Goal: Task Accomplishment & Management: Manage account settings

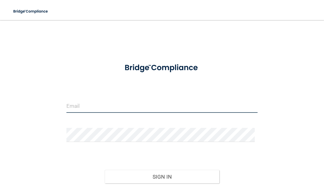
click at [95, 107] on input "email" at bounding box center [161, 106] width 191 height 14
type input "[EMAIL_ADDRESS][DOMAIN_NAME]"
click at [87, 108] on input "email" at bounding box center [161, 106] width 191 height 14
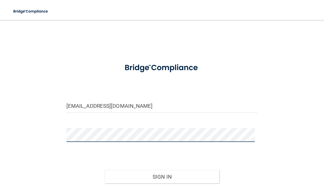
click at [105, 170] on button "Sign In" at bounding box center [162, 177] width 115 height 14
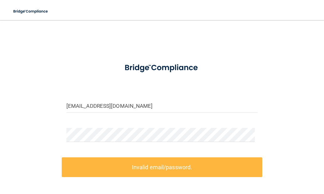
click at [151, 167] on label "Invalid email/password." at bounding box center [162, 167] width 201 height 20
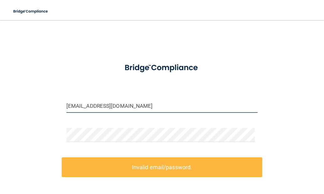
click at [117, 104] on input "[EMAIL_ADDRESS][DOMAIN_NAME]" at bounding box center [161, 106] width 191 height 14
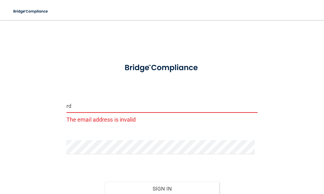
type input "r"
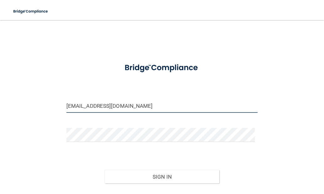
type input "[EMAIL_ADDRESS][DOMAIN_NAME]"
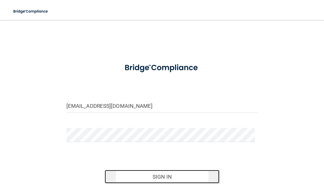
drag, startPoint x: 170, startPoint y: 179, endPoint x: 171, endPoint y: 174, distance: 4.6
click at [171, 174] on button "Sign In" at bounding box center [162, 177] width 115 height 14
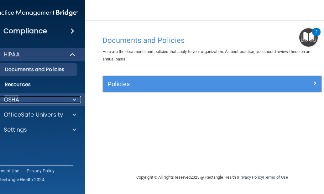
click at [73, 100] on span at bounding box center [74, 100] width 4 height 8
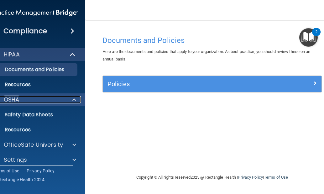
click at [21, 100] on div "OSHA" at bounding box center [27, 100] width 78 height 8
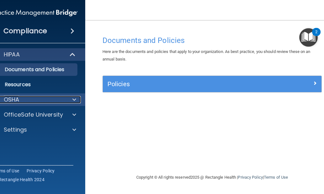
click at [76, 99] on div at bounding box center [74, 100] width 16 height 8
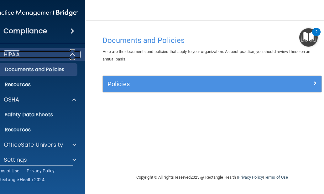
click at [72, 55] on span at bounding box center [73, 55] width 5 height 8
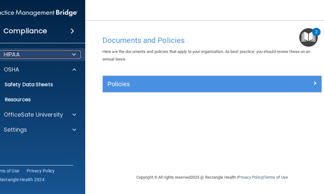
click at [24, 57] on div "HIPAA" at bounding box center [26, 55] width 77 height 8
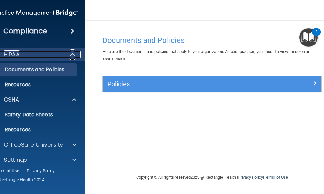
click at [24, 57] on div "HIPAA" at bounding box center [26, 55] width 77 height 8
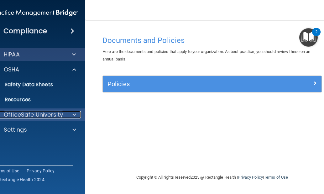
click at [26, 117] on p "OfficeSafe University" at bounding box center [33, 115] width 59 height 8
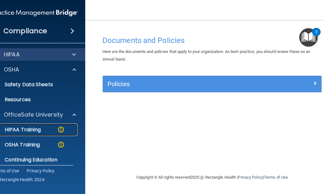
click at [38, 131] on p "HIPAA Training" at bounding box center [15, 130] width 52 height 6
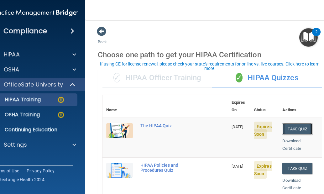
click at [293, 123] on button "Take Quiz" at bounding box center [297, 129] width 30 height 12
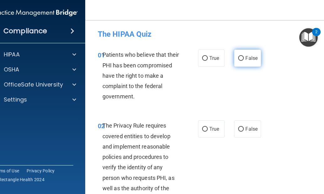
click at [239, 59] on input "False" at bounding box center [241, 58] width 6 height 5
radio input "true"
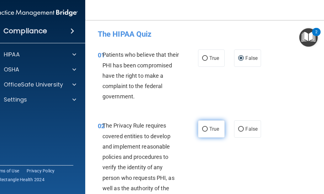
click at [204, 128] on input "True" at bounding box center [205, 129] width 6 height 5
radio input "true"
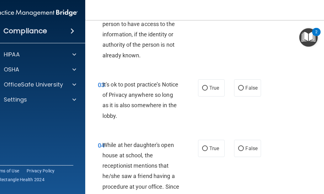
scroll to position [176, 0]
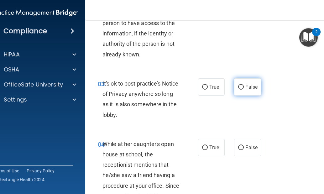
click at [240, 84] on label "False" at bounding box center [247, 86] width 27 height 17
click at [240, 85] on input "False" at bounding box center [241, 87] width 6 height 5
radio input "true"
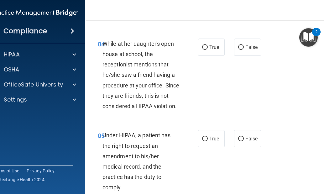
scroll to position [288, 0]
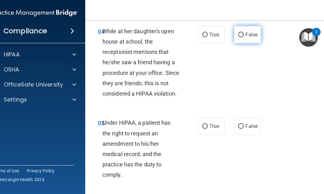
click at [241, 34] on input "False" at bounding box center [241, 35] width 6 height 5
radio input "true"
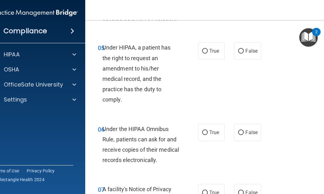
scroll to position [376, 0]
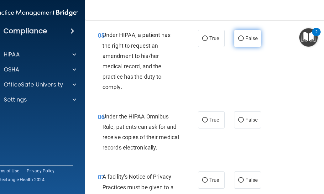
click at [238, 40] on input "False" at bounding box center [241, 38] width 6 height 5
radio input "true"
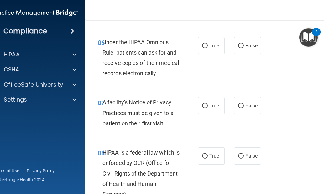
scroll to position [451, 0]
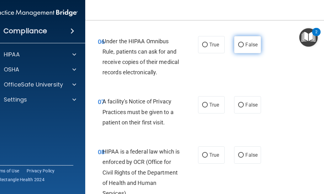
click at [242, 43] on label "False" at bounding box center [247, 44] width 27 height 17
click at [242, 43] on input "False" at bounding box center [241, 45] width 6 height 5
radio input "true"
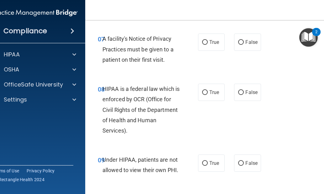
scroll to position [527, 0]
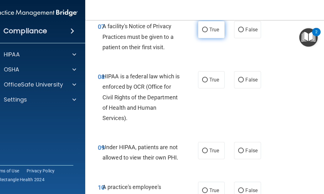
click at [203, 29] on input "True" at bounding box center [205, 30] width 6 height 5
radio input "true"
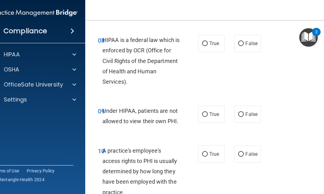
scroll to position [564, 0]
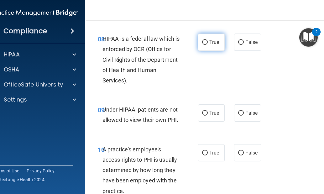
click at [204, 44] on input "True" at bounding box center [205, 42] width 6 height 5
radio input "true"
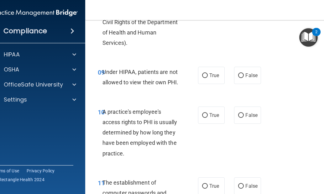
scroll to position [614, 0]
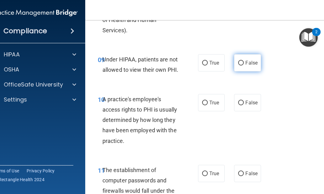
click at [241, 63] on input "False" at bounding box center [241, 63] width 6 height 5
radio input "true"
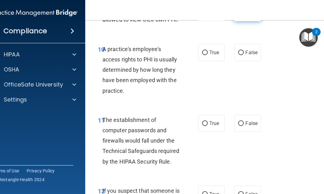
scroll to position [677, 0]
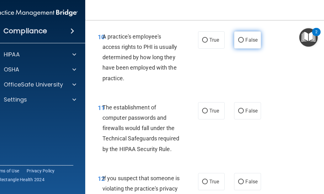
click at [243, 39] on label "False" at bounding box center [247, 39] width 27 height 17
click at [243, 39] on input "False" at bounding box center [241, 40] width 6 height 5
radio input "true"
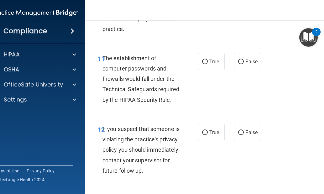
scroll to position [727, 0]
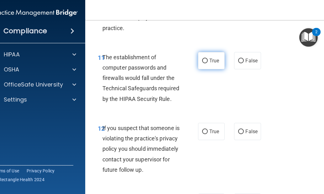
click at [204, 63] on input "True" at bounding box center [205, 61] width 6 height 5
radio input "true"
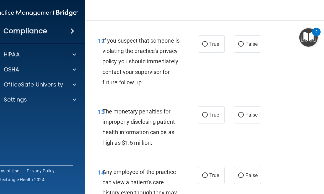
scroll to position [815, 0]
click at [202, 46] on input "True" at bounding box center [205, 44] width 6 height 5
radio input "true"
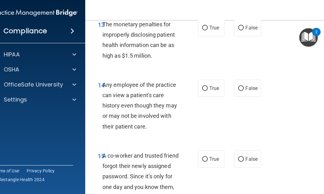
scroll to position [903, 0]
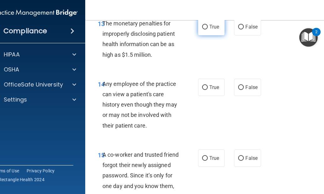
click at [203, 29] on input "True" at bounding box center [205, 27] width 6 height 5
radio input "true"
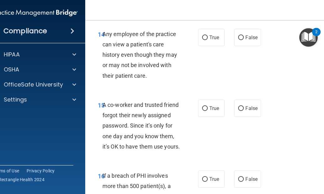
scroll to position [953, 0]
click at [238, 40] on input "False" at bounding box center [241, 37] width 6 height 5
radio input "true"
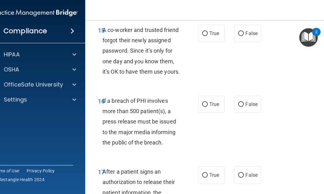
scroll to position [1028, 0]
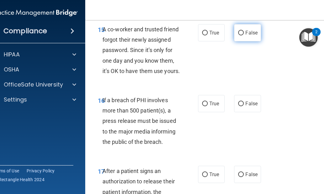
click at [238, 35] on input "False" at bounding box center [241, 33] width 6 height 5
radio input "true"
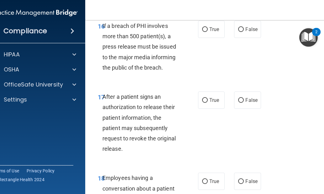
scroll to position [1103, 0]
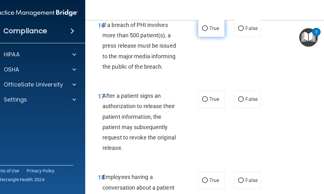
click at [202, 31] on input "True" at bounding box center [205, 28] width 6 height 5
radio input "true"
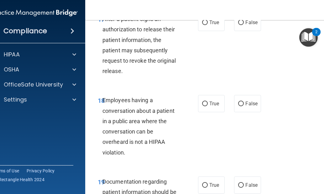
scroll to position [1191, 0]
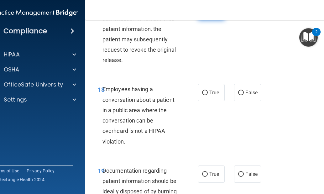
click at [202, 14] on input "True" at bounding box center [205, 11] width 6 height 5
radio input "true"
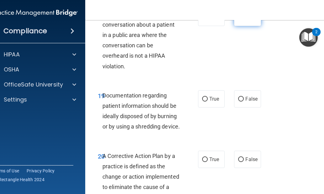
scroll to position [1254, 0]
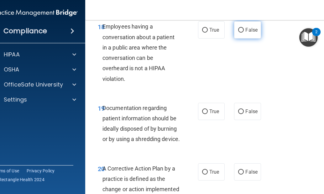
click at [240, 33] on input "False" at bounding box center [241, 30] width 6 height 5
radio input "true"
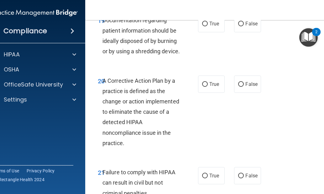
scroll to position [1354, 0]
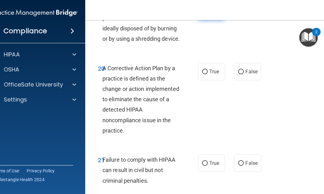
click at [202, 14] on input "True" at bounding box center [205, 11] width 6 height 5
radio input "true"
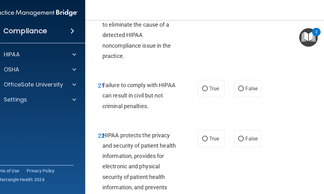
scroll to position [1429, 0]
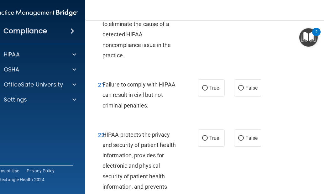
radio input "true"
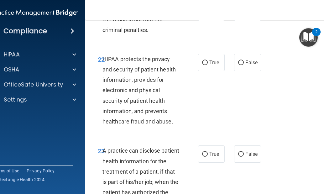
scroll to position [1517, 0]
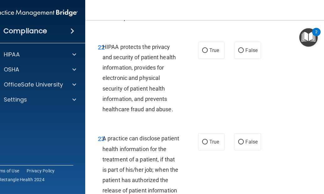
click at [239, 3] on input "False" at bounding box center [241, 0] width 6 height 5
radio input "true"
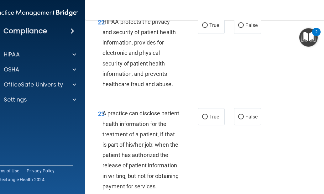
scroll to position [1555, 0]
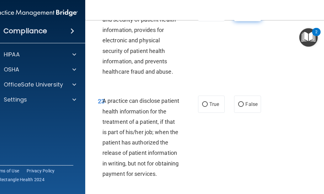
click at [239, 15] on input "False" at bounding box center [241, 13] width 6 height 5
radio input "true"
click at [203, 15] on input "True" at bounding box center [205, 13] width 6 height 5
radio input "true"
radio input "false"
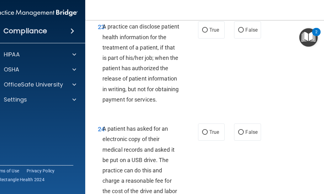
scroll to position [1630, 0]
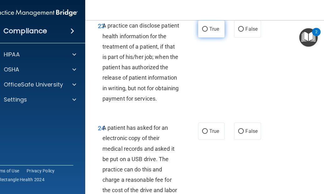
click at [204, 32] on input "True" at bounding box center [205, 29] width 6 height 5
radio input "true"
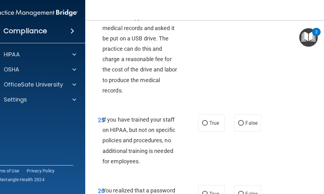
scroll to position [1755, 0]
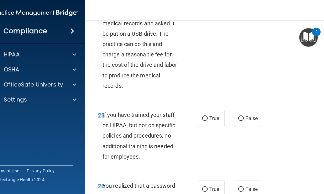
click at [202, 8] on input "True" at bounding box center [205, 6] width 6 height 5
radio input "true"
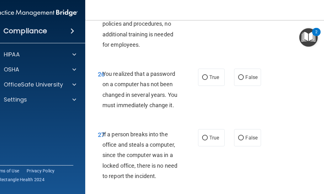
scroll to position [1855, 0]
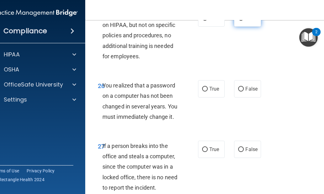
click at [240, 21] on input "False" at bounding box center [241, 18] width 6 height 5
radio input "true"
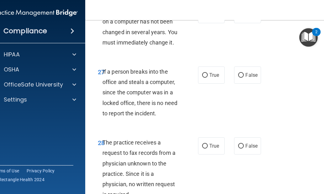
scroll to position [1931, 0]
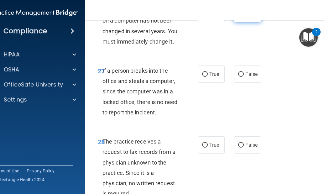
click at [239, 16] on input "False" at bounding box center [241, 14] width 6 height 5
radio input "true"
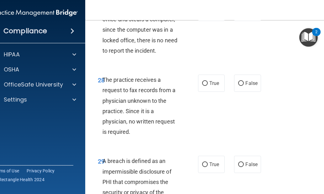
scroll to position [1993, 0]
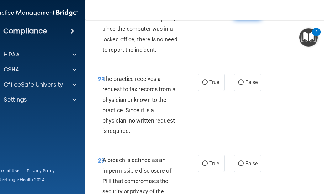
click at [238, 14] on input "False" at bounding box center [241, 11] width 6 height 5
radio input "true"
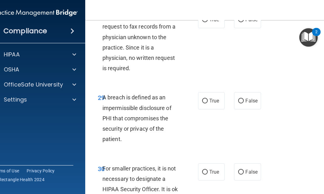
scroll to position [2069, 0]
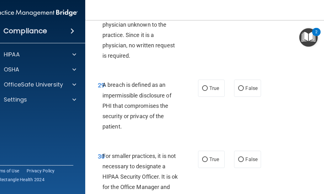
click at [238, 10] on input "False" at bounding box center [241, 7] width 6 height 5
radio input "true"
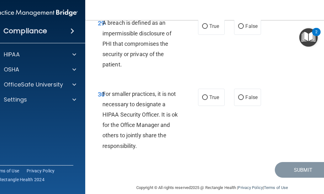
scroll to position [2131, 0]
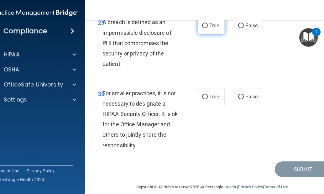
click at [202, 28] on input "True" at bounding box center [205, 26] width 6 height 5
radio input "true"
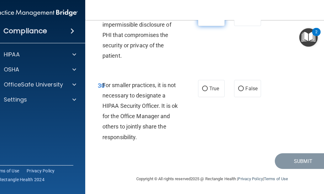
scroll to position [2181, 0]
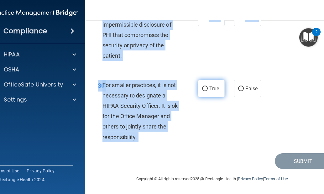
drag, startPoint x: 201, startPoint y: 67, endPoint x: 208, endPoint y: 96, distance: 29.3
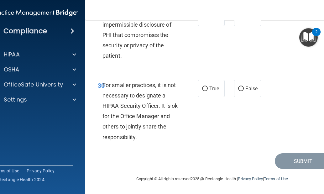
click at [246, 50] on div "29 A breach is defined as an impermissible disclosure of PHI that compromises t…" at bounding box center [212, 36] width 238 height 71
click at [238, 90] on input "False" at bounding box center [241, 89] width 6 height 5
radio input "true"
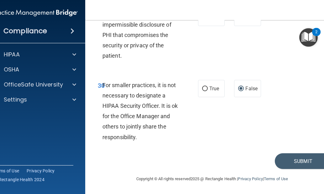
click at [291, 139] on div "30 For smaller practices, it is not necessary to designate a HIPAA Security Off…" at bounding box center [212, 112] width 238 height 81
click at [295, 156] on button "Submit" at bounding box center [303, 161] width 56 height 16
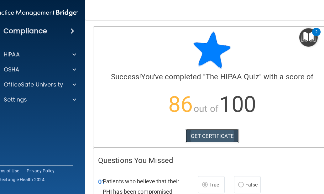
click at [202, 133] on link "GET CERTIFICATE" at bounding box center [213, 136] width 54 height 14
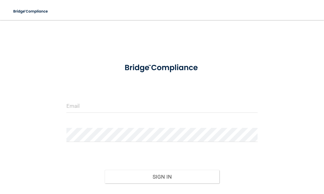
click at [74, 125] on form "Invalid email/password. You don't have permission to access that page. Sign In …" at bounding box center [161, 136] width 191 height 157
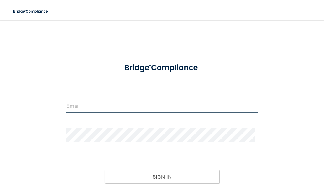
click at [85, 108] on input "email" at bounding box center [161, 106] width 191 height 14
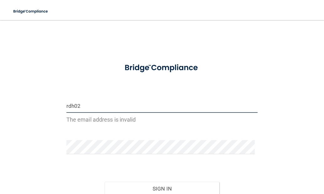
type input "[EMAIL_ADDRESS][DOMAIN_NAME]"
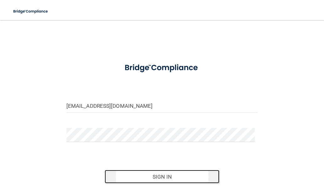
click at [141, 175] on button "Sign In" at bounding box center [162, 177] width 115 height 14
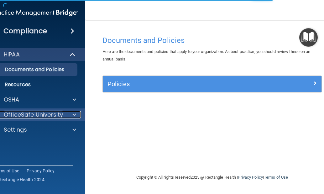
click at [58, 116] on p "OfficeSafe University" at bounding box center [33, 115] width 59 height 8
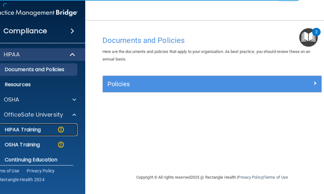
click at [38, 129] on p "HIPAA Training" at bounding box center [15, 130] width 52 height 6
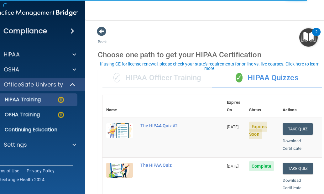
click at [253, 140] on td "Expires Soon" at bounding box center [262, 137] width 34 height 39
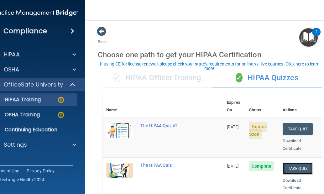
click at [296, 163] on button "Take Quiz" at bounding box center [298, 169] width 30 height 12
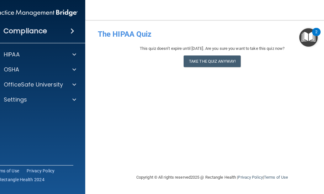
click at [95, 92] on main "- The HIPAA Quiz This quiz doesn’t expire until 10/14/2026. Are you sure you wa…" at bounding box center [212, 107] width 254 height 174
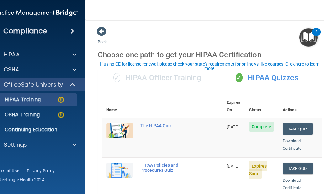
click at [266, 165] on td "Expires Soon" at bounding box center [262, 176] width 34 height 39
click at [289, 163] on button "Take Quiz" at bounding box center [298, 169] width 30 height 12
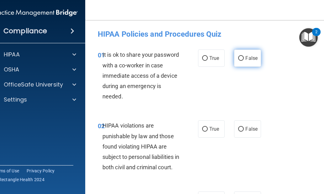
click at [239, 58] on input "False" at bounding box center [241, 58] width 6 height 5
radio input "true"
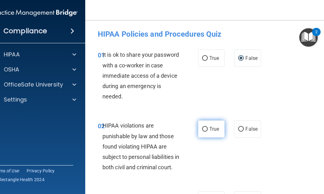
click at [206, 131] on label "True" at bounding box center [211, 128] width 27 height 17
click at [206, 131] on input "True" at bounding box center [205, 129] width 6 height 5
radio input "true"
click at [291, 170] on div "02 HIPAA violations are punishable by law and those found violating HIPAA are s…" at bounding box center [212, 148] width 238 height 71
click at [287, 118] on div "02 HIPAA violations are punishable by law and those found violating HIPAA are s…" at bounding box center [212, 148] width 238 height 71
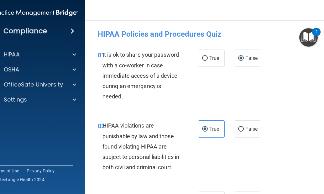
drag, startPoint x: 283, startPoint y: 70, endPoint x: 281, endPoint y: 86, distance: 16.1
click at [281, 86] on div "01 It is ok to share your password with a co-worker in case immediate access of…" at bounding box center [212, 77] width 238 height 71
click at [271, 117] on div "02 HIPAA violations are punishable by law and those found violating HIPAA are s…" at bounding box center [212, 148] width 238 height 71
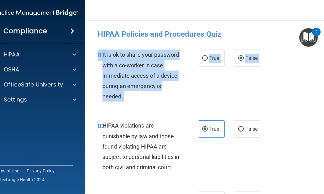
drag, startPoint x: 302, startPoint y: 151, endPoint x: 280, endPoint y: 94, distance: 60.8
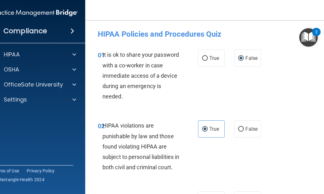
click at [280, 94] on div "01 It is ok to share your password with a co-worker in case immediate access of…" at bounding box center [212, 77] width 238 height 71
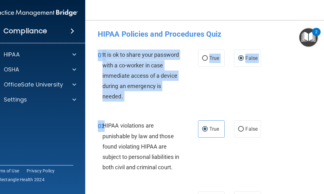
drag, startPoint x: 280, startPoint y: 94, endPoint x: 277, endPoint y: 117, distance: 22.4
click at [277, 118] on div "02 HIPAA violations are punishable by law and those found violating HIPAA are s…" at bounding box center [212, 148] width 238 height 71
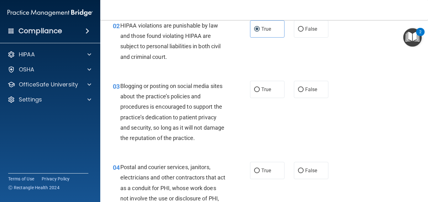
scroll to position [92, 0]
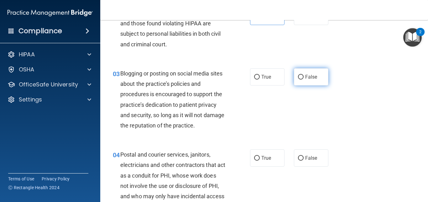
click at [317, 80] on label "False" at bounding box center [311, 76] width 34 height 17
click at [304, 80] on input "False" at bounding box center [301, 77] width 6 height 5
radio input "true"
click at [324, 101] on div "03 Blogging or posting on social media sites about the practice’s policies and …" at bounding box center [264, 100] width 312 height 81
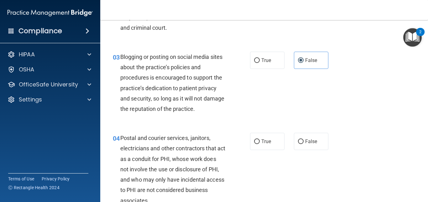
scroll to position [121, 0]
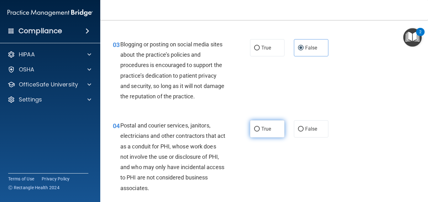
click at [255, 129] on input "True" at bounding box center [257, 129] width 6 height 5
radio input "true"
click at [324, 165] on div "04 Postal and courier services, janitors, electricians and other contractors th…" at bounding box center [264, 159] width 312 height 92
click at [324, 172] on div "04 Postal and courier services, janitors, electricians and other contractors th…" at bounding box center [264, 159] width 312 height 92
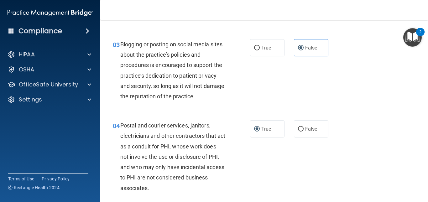
click at [324, 173] on div "04 Postal and courier services, janitors, electricians and other contractors th…" at bounding box center [264, 159] width 312 height 92
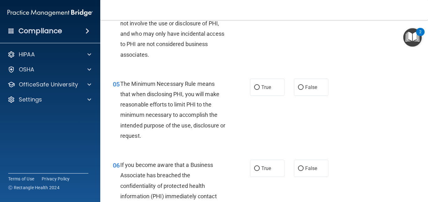
scroll to position [259, 0]
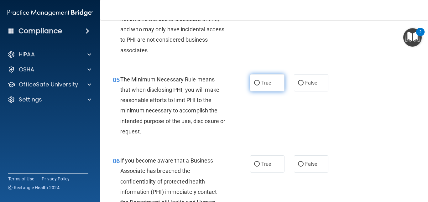
click at [273, 85] on label "True" at bounding box center [267, 82] width 34 height 17
click at [260, 85] on input "True" at bounding box center [257, 83] width 6 height 5
radio input "true"
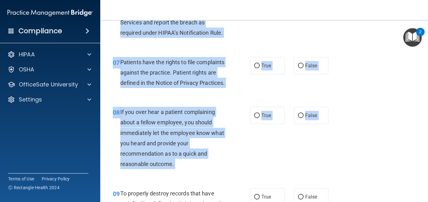
scroll to position [462, 0]
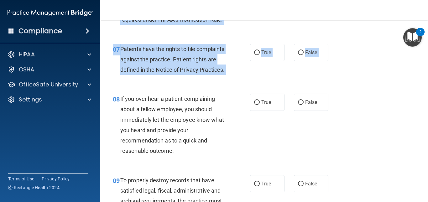
drag, startPoint x: 389, startPoint y: 166, endPoint x: 402, endPoint y: 155, distance: 17.4
click at [324, 81] on div "07 Patients have the rights to file complaints against the practice. Patient ri…" at bounding box center [264, 61] width 312 height 50
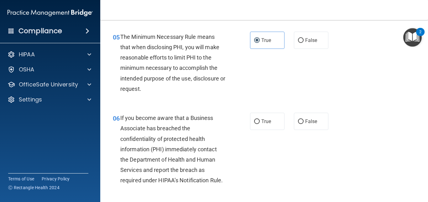
scroll to position [304, 0]
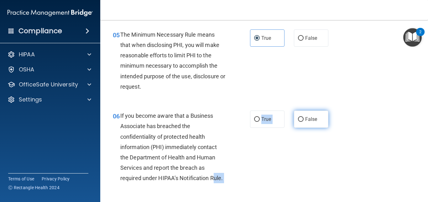
drag, startPoint x: 212, startPoint y: 186, endPoint x: 297, endPoint y: 118, distance: 109.4
click at [324, 111] on ng-form "06 If you become aware that a Business Associate has breached the confidentiali…" at bounding box center [333, 111] width 0 height 0
click at [286, 104] on div "06 If you become aware that a Business Associate has breached the confidentiali…" at bounding box center [264, 149] width 312 height 92
click at [298, 121] on input "False" at bounding box center [301, 119] width 6 height 5
radio input "true"
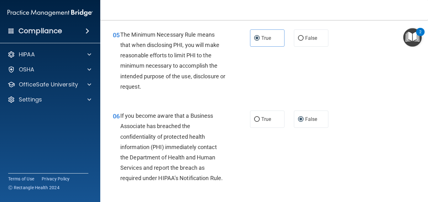
click at [324, 180] on div "06 If you become aware that a Business Associate has breached the confidentiali…" at bounding box center [264, 149] width 312 height 92
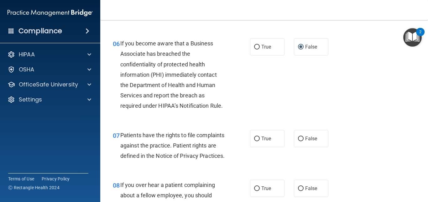
scroll to position [379, 0]
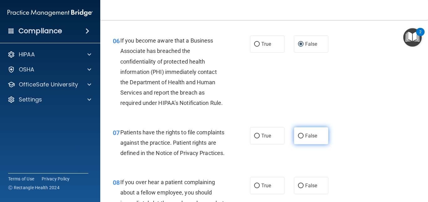
click at [296, 139] on label "False" at bounding box center [311, 135] width 34 height 17
click at [298, 139] on input "False" at bounding box center [301, 136] width 6 height 5
radio input "true"
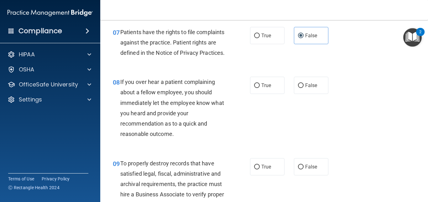
scroll to position [496, 0]
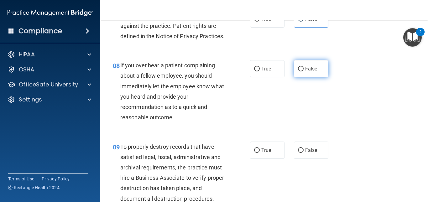
click at [298, 71] on input "False" at bounding box center [301, 69] width 6 height 5
radio input "true"
click at [298, 71] on input "False" at bounding box center [301, 69] width 6 height 5
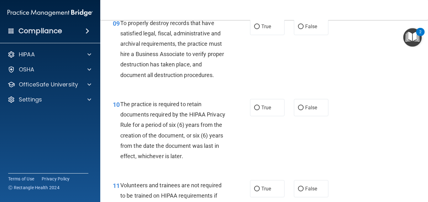
scroll to position [621, 0]
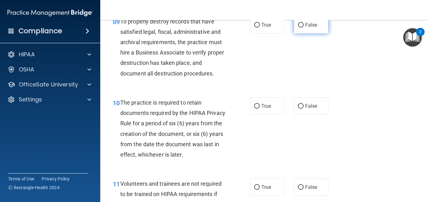
click at [298, 28] on input "False" at bounding box center [301, 25] width 6 height 5
radio input "true"
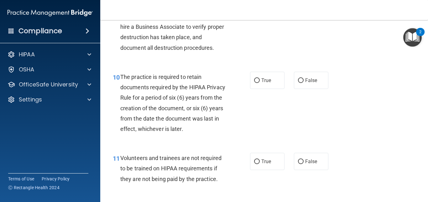
scroll to position [659, 0]
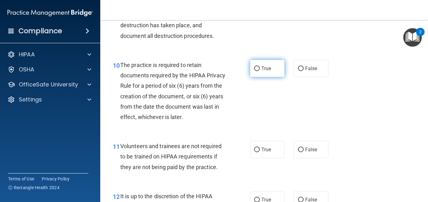
click at [265, 71] on span "True" at bounding box center [266, 69] width 10 height 6
click at [260, 71] on input "True" at bounding box center [257, 68] width 6 height 5
radio input "true"
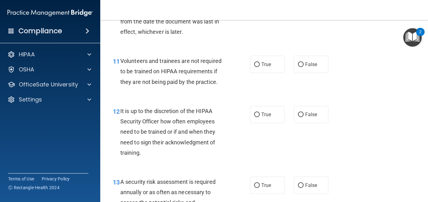
scroll to position [747, 0]
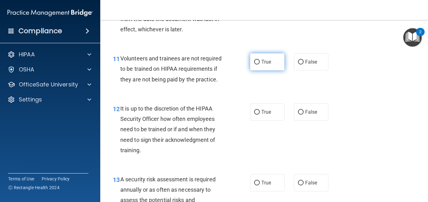
click at [255, 65] on input "True" at bounding box center [257, 62] width 6 height 5
radio input "true"
click at [324, 140] on div "12 It is up to the discretion of the HIPAA Security Officer how often employees…" at bounding box center [264, 131] width 312 height 71
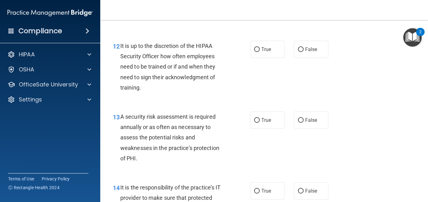
scroll to position [822, 0]
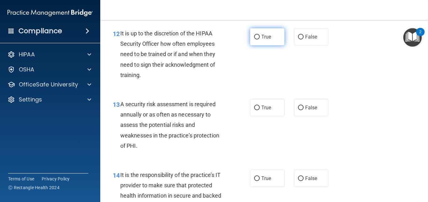
click at [254, 39] on input "True" at bounding box center [257, 37] width 6 height 5
radio input "true"
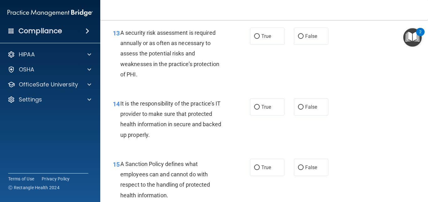
scroll to position [881, 0]
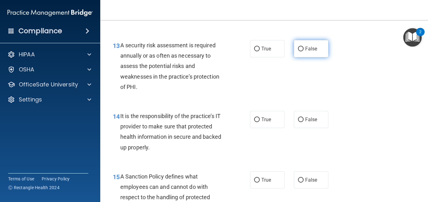
click at [299, 51] on input "False" at bounding box center [301, 49] width 6 height 5
radio input "true"
click at [322, 72] on div "13 A security risk assessment is required annually or as often as necessary to …" at bounding box center [264, 67] width 312 height 71
click at [302, 115] on div "14 It is the responsibility of the practice’s IT provider to make sure that pro…" at bounding box center [264, 133] width 312 height 60
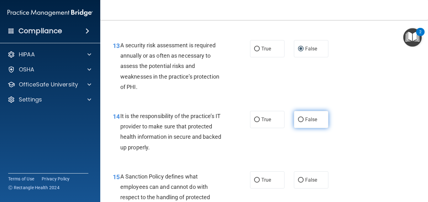
click at [299, 122] on input "False" at bounding box center [301, 120] width 6 height 5
radio input "true"
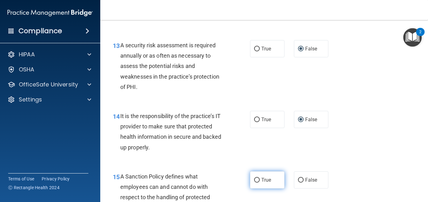
click at [255, 183] on input "True" at bounding box center [257, 180] width 6 height 5
radio input "true"
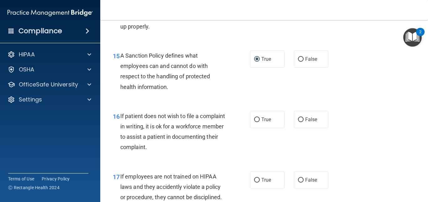
scroll to position [1006, 0]
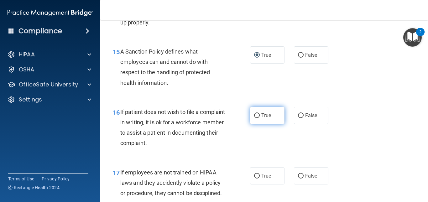
click at [255, 118] on input "True" at bounding box center [257, 115] width 6 height 5
radio input "true"
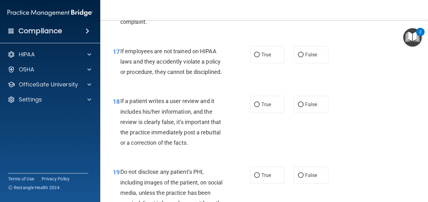
scroll to position [1156, 0]
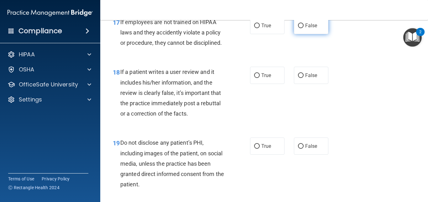
click at [298, 28] on input "False" at bounding box center [301, 26] width 6 height 5
radio input "true"
click at [290, 114] on div "18 If a patient writes a user review and it includes his/her information, and t…" at bounding box center [264, 94] width 312 height 71
click at [300, 78] on input "False" at bounding box center [301, 75] width 6 height 5
radio input "true"
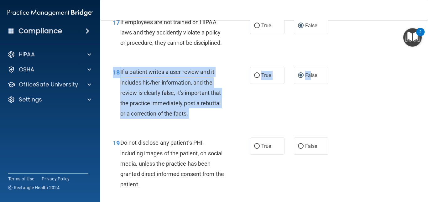
drag, startPoint x: 307, startPoint y: 87, endPoint x: 301, endPoint y: 112, distance: 24.8
click at [301, 112] on div "18 If a patient writes a user review and it includes his/her information, and t…" at bounding box center [264, 94] width 312 height 71
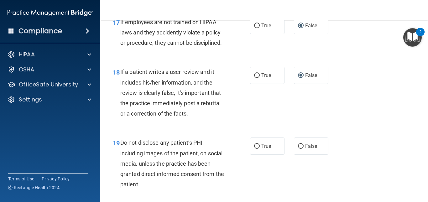
click at [280, 119] on div "18 If a patient writes a user review and it includes his/her information, and t…" at bounding box center [264, 94] width 312 height 71
click at [265, 100] on div "18 If a patient writes a user review and it includes his/her information, and t…" at bounding box center [264, 94] width 312 height 71
click at [324, 173] on div "19 Do not disclose any patient’s PHI, including images of the patient, on socia…" at bounding box center [264, 165] width 312 height 71
click at [298, 149] on input "False" at bounding box center [301, 146] width 6 height 5
radio input "true"
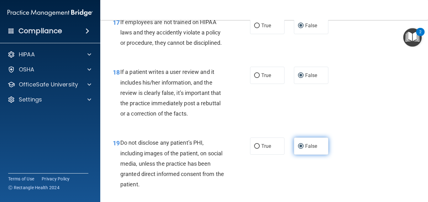
click at [298, 149] on input "False" at bounding box center [301, 146] width 6 height 5
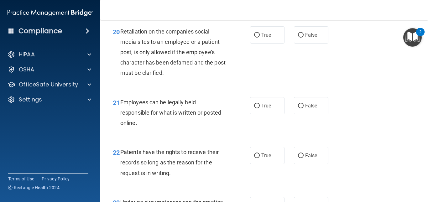
scroll to position [1326, 0]
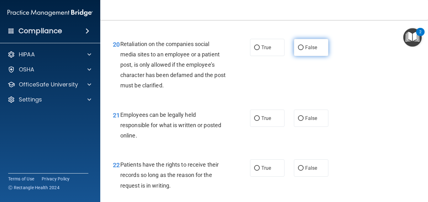
click at [298, 50] on input "False" at bounding box center [301, 47] width 6 height 5
radio input "true"
click at [282, 126] on div "True False" at bounding box center [291, 118] width 83 height 17
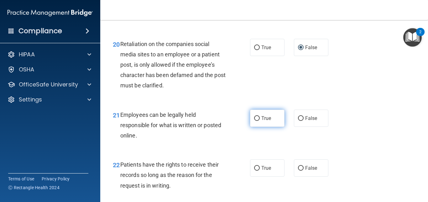
click at [256, 121] on input "True" at bounding box center [257, 118] width 6 height 5
radio input "true"
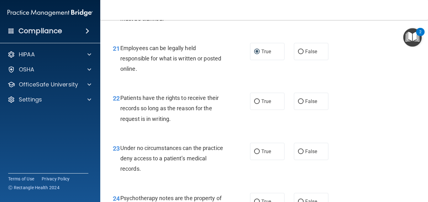
scroll to position [1405, 0]
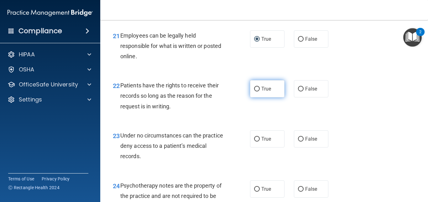
click at [254, 92] on input "True" at bounding box center [257, 89] width 6 height 5
radio input "true"
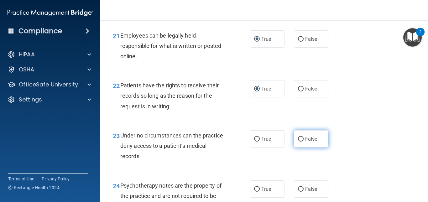
click at [298, 142] on input "False" at bounding box center [301, 139] width 6 height 5
radio input "true"
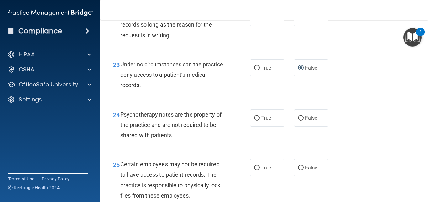
scroll to position [1506, 0]
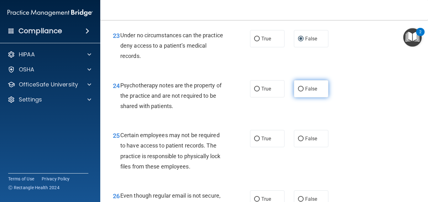
click at [298, 92] on input "False" at bounding box center [301, 89] width 6 height 5
radio input "true"
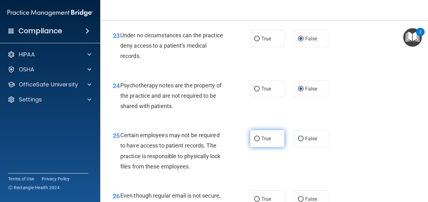
click at [258, 147] on label "True" at bounding box center [267, 138] width 34 height 17
click at [258, 141] on input "True" at bounding box center [257, 139] width 6 height 5
radio input "true"
click at [254, 141] on input "True" at bounding box center [257, 139] width 6 height 5
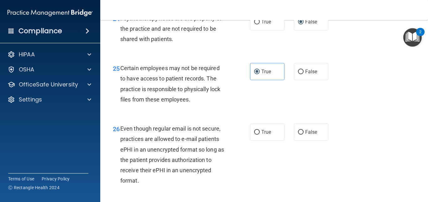
scroll to position [1585, 0]
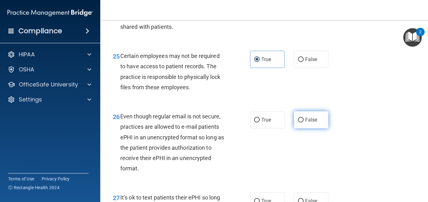
click at [299, 123] on input "False" at bounding box center [301, 120] width 6 height 5
radio input "true"
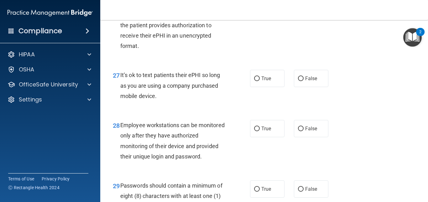
scroll to position [1710, 0]
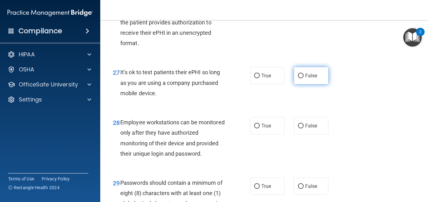
click at [299, 78] on input "False" at bounding box center [301, 76] width 6 height 5
radio input "true"
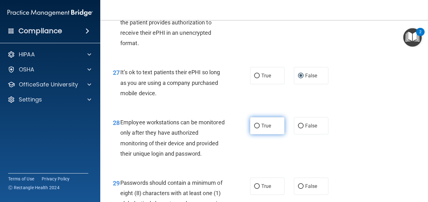
click at [254, 129] on input "True" at bounding box center [257, 126] width 6 height 5
radio input "true"
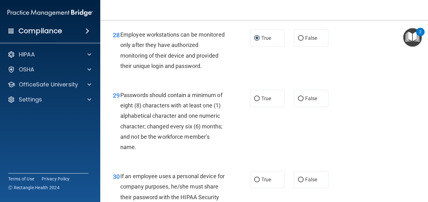
scroll to position [1811, 0]
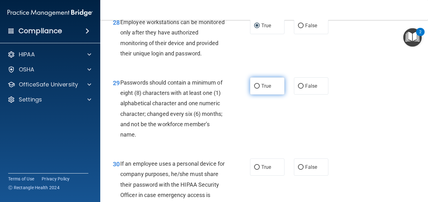
click at [254, 89] on input "True" at bounding box center [257, 86] width 6 height 5
radio input "true"
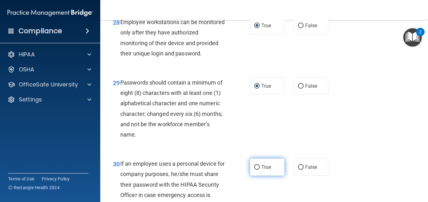
click at [253, 176] on label "True" at bounding box center [267, 167] width 34 height 17
click at [254, 170] on input "True" at bounding box center [257, 167] width 6 height 5
radio input "true"
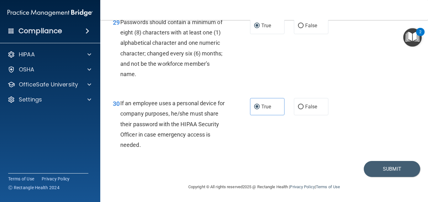
scroll to position [1892, 0]
click at [324, 172] on button "Submit" at bounding box center [392, 169] width 56 height 16
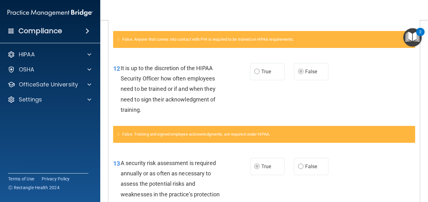
scroll to position [267, 0]
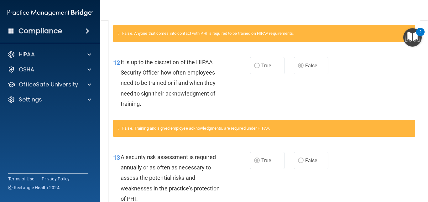
click at [324, 179] on div "13 A security risk assessment is required annually or as often as necessary to …" at bounding box center [264, 179] width 312 height 71
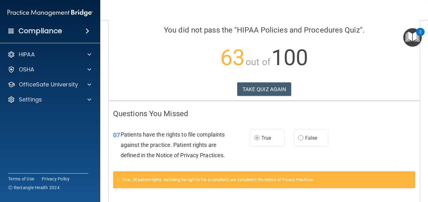
scroll to position [0, 0]
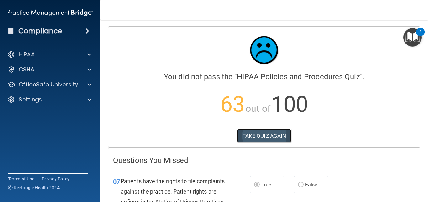
click at [262, 139] on button "TAKE QUIZ AGAIN" at bounding box center [264, 136] width 54 height 14
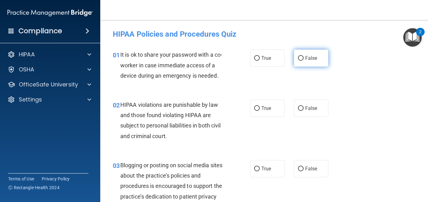
drag, startPoint x: 297, startPoint y: 57, endPoint x: 299, endPoint y: 52, distance: 4.9
click at [299, 52] on label "False" at bounding box center [311, 58] width 34 height 17
click at [299, 56] on input "False" at bounding box center [301, 58] width 6 height 5
radio input "true"
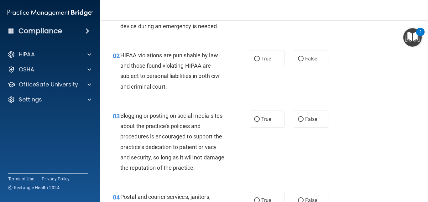
scroll to position [50, 0]
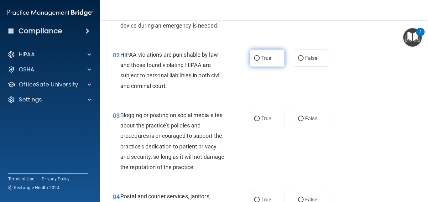
click at [255, 57] on input "True" at bounding box center [257, 58] width 6 height 5
radio input "true"
click at [255, 57] on input "True" at bounding box center [257, 58] width 6 height 5
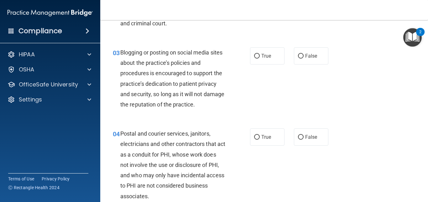
scroll to position [125, 0]
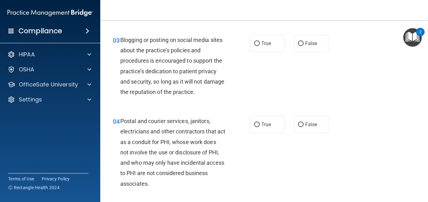
click at [255, 57] on div "03 Blogging or posting on social media sites about the practice’s policies and …" at bounding box center [181, 68] width 156 height 66
click at [300, 45] on input "False" at bounding box center [301, 43] width 6 height 5
radio input "true"
click at [300, 45] on input "False" at bounding box center [301, 43] width 6 height 5
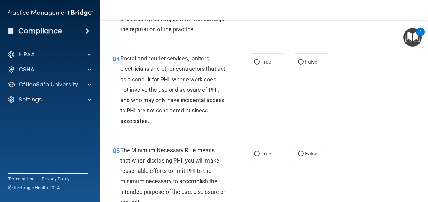
scroll to position [201, 0]
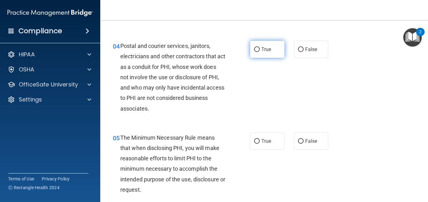
click at [254, 51] on input "True" at bounding box center [257, 49] width 6 height 5
radio input "true"
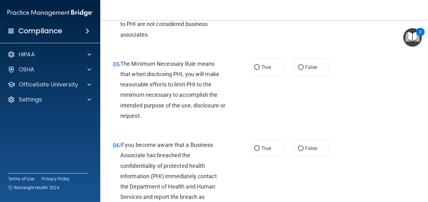
scroll to position [276, 0]
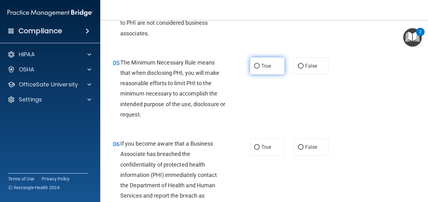
click at [255, 67] on input "True" at bounding box center [257, 66] width 6 height 5
radio input "true"
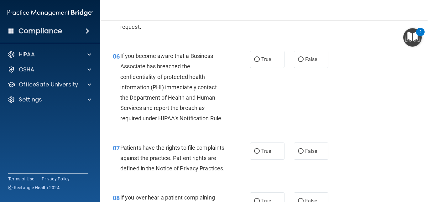
scroll to position [376, 0]
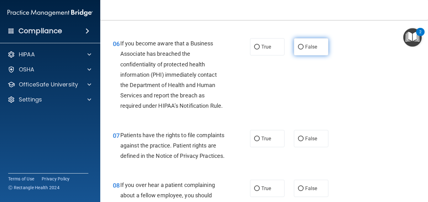
click at [298, 47] on input "False" at bounding box center [301, 47] width 6 height 5
radio input "true"
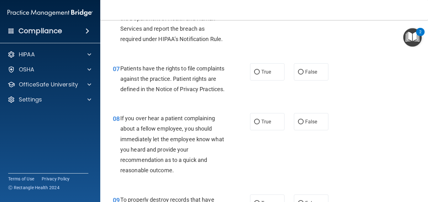
scroll to position [451, 0]
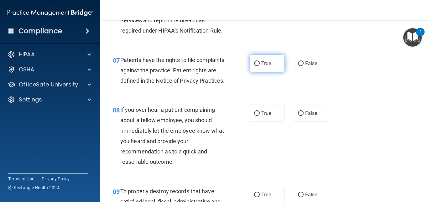
click at [257, 62] on input "True" at bounding box center [257, 63] width 6 height 5
radio input "true"
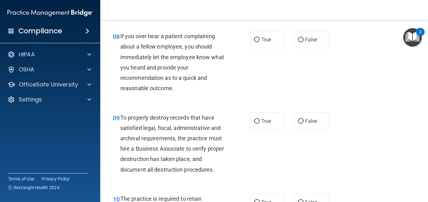
scroll to position [527, 0]
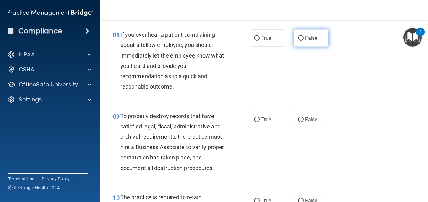
click at [300, 41] on input "False" at bounding box center [301, 38] width 6 height 5
radio input "true"
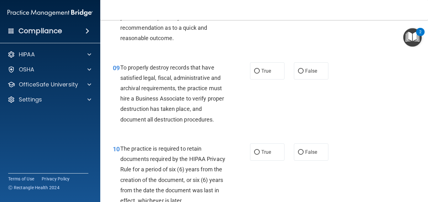
scroll to position [577, 0]
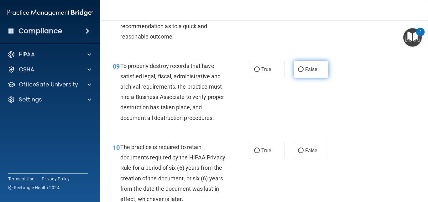
click at [299, 72] on input "False" at bounding box center [301, 69] width 6 height 5
radio input "true"
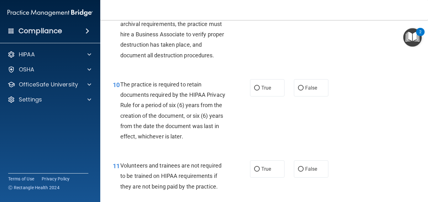
scroll to position [652, 0]
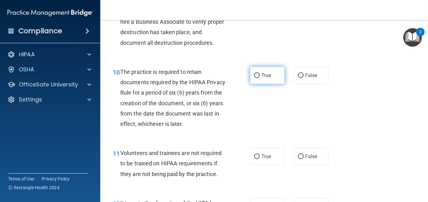
click at [254, 78] on input "True" at bounding box center [257, 75] width 6 height 5
radio input "true"
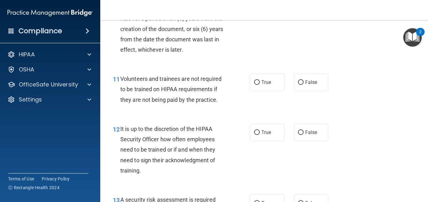
scroll to position [727, 0]
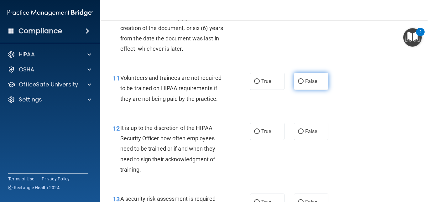
click at [300, 84] on input "False" at bounding box center [301, 81] width 6 height 5
radio input "true"
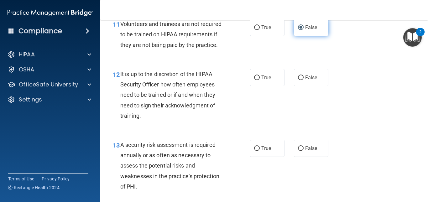
scroll to position [790, 0]
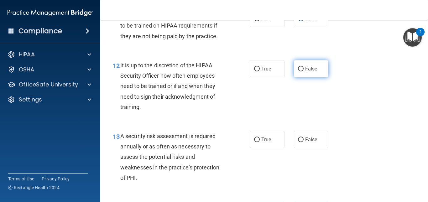
click at [298, 71] on input "False" at bounding box center [301, 69] width 6 height 5
radio input "true"
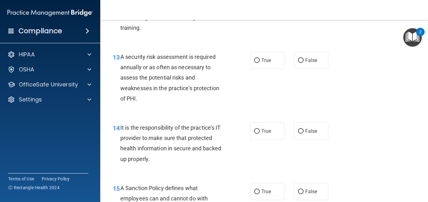
scroll to position [878, 0]
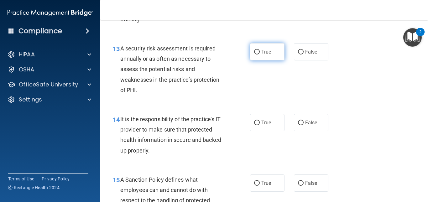
click at [254, 55] on input "True" at bounding box center [257, 52] width 6 height 5
radio input "true"
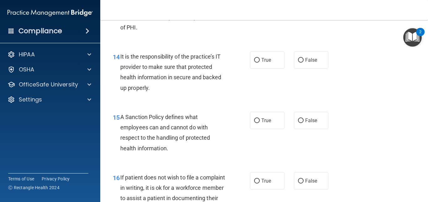
scroll to position [953, 0]
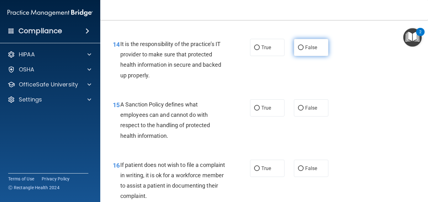
click at [298, 50] on input "False" at bounding box center [301, 47] width 6 height 5
radio input "true"
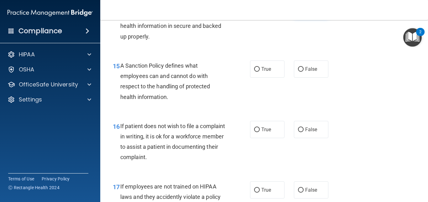
scroll to position [1003, 0]
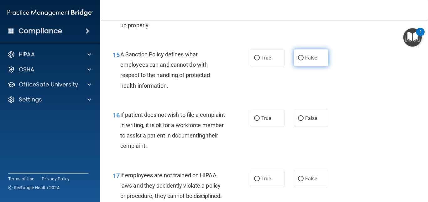
click at [298, 60] on input "False" at bounding box center [301, 58] width 6 height 5
radio input "true"
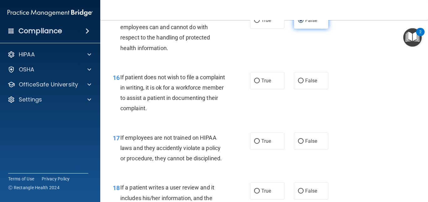
scroll to position [1053, 0]
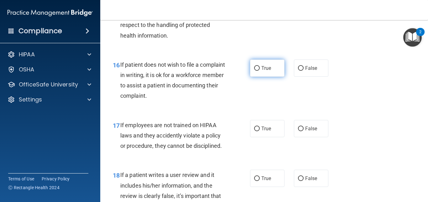
drag, startPoint x: 254, startPoint y: 79, endPoint x: 257, endPoint y: 74, distance: 5.4
click at [257, 74] on label "True" at bounding box center [267, 68] width 34 height 17
click at [257, 71] on input "True" at bounding box center [257, 68] width 6 height 5
radio input "true"
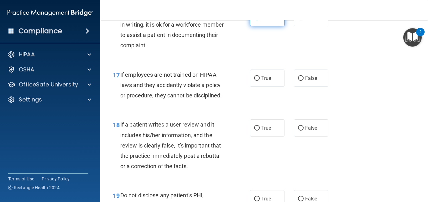
scroll to position [1116, 0]
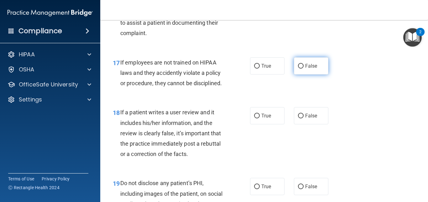
click at [300, 69] on input "False" at bounding box center [301, 66] width 6 height 5
radio input "true"
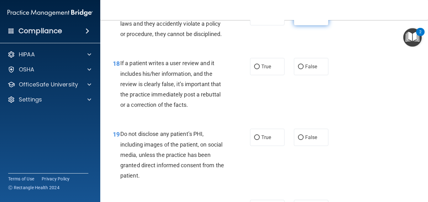
scroll to position [1166, 0]
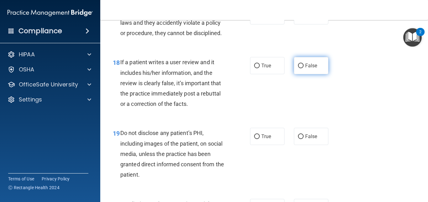
click at [300, 68] on input "False" at bounding box center [301, 66] width 6 height 5
radio input "true"
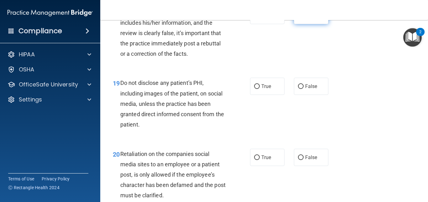
scroll to position [1229, 0]
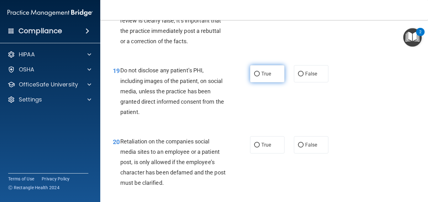
click at [254, 76] on input "True" at bounding box center [257, 74] width 6 height 5
radio input "true"
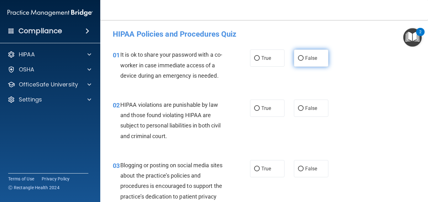
click at [298, 56] on input "False" at bounding box center [301, 58] width 6 height 5
radio input "true"
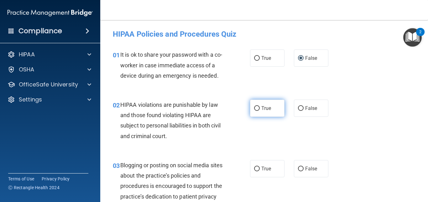
drag, startPoint x: 254, startPoint y: 108, endPoint x: 254, endPoint y: 102, distance: 6.9
click at [254, 102] on label "True" at bounding box center [267, 108] width 34 height 17
click at [254, 106] on input "True" at bounding box center [257, 108] width 6 height 5
radio input "true"
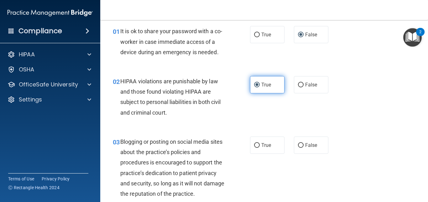
scroll to position [25, 0]
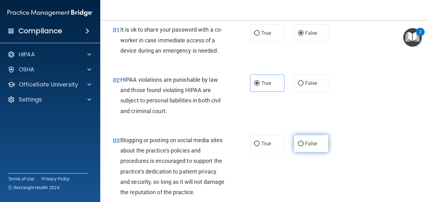
click at [298, 144] on input "False" at bounding box center [301, 144] width 6 height 5
radio input "true"
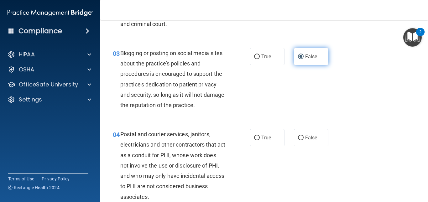
scroll to position [113, 0]
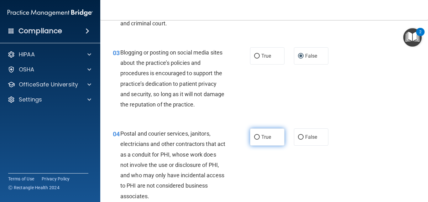
click at [254, 138] on input "True" at bounding box center [257, 137] width 6 height 5
radio input "true"
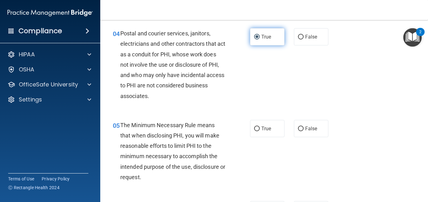
scroll to position [226, 0]
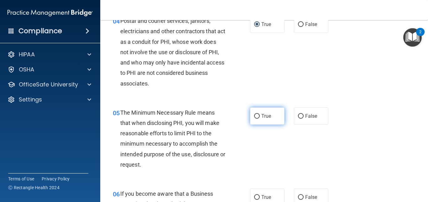
click at [256, 116] on input "True" at bounding box center [257, 116] width 6 height 5
radio input "true"
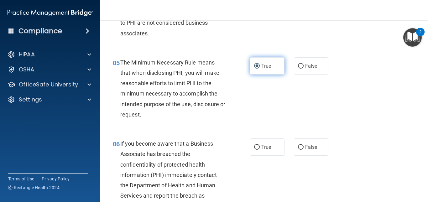
scroll to position [288, 0]
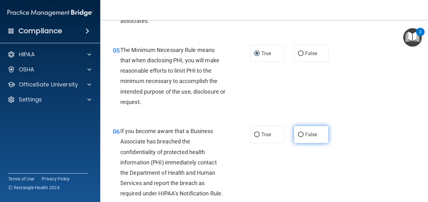
click at [299, 133] on input "False" at bounding box center [301, 135] width 6 height 5
radio input "true"
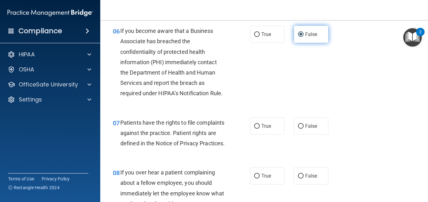
scroll to position [401, 0]
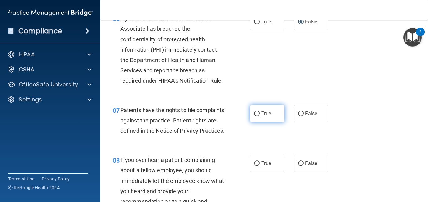
click at [254, 114] on input "True" at bounding box center [257, 114] width 6 height 5
radio input "true"
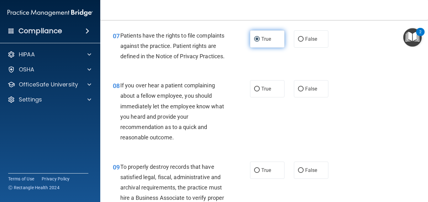
scroll to position [476, 0]
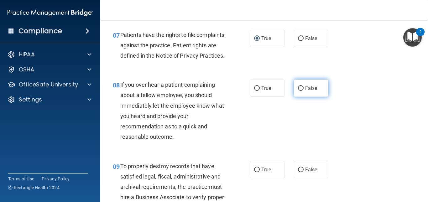
click at [298, 91] on input "False" at bounding box center [301, 88] width 6 height 5
radio input "true"
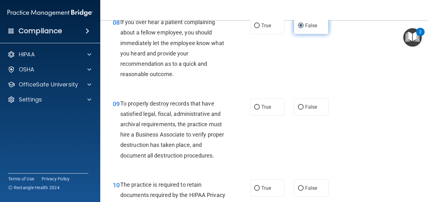
scroll to position [552, 0]
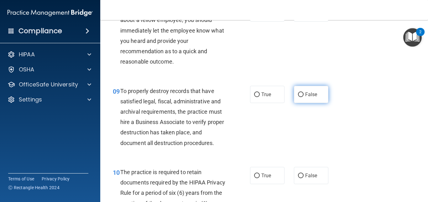
click at [298, 97] on input "False" at bounding box center [301, 94] width 6 height 5
radio input "true"
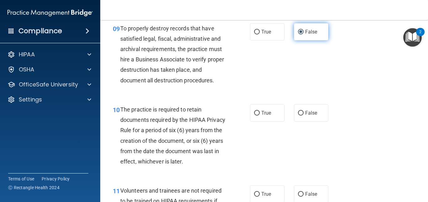
scroll to position [627, 0]
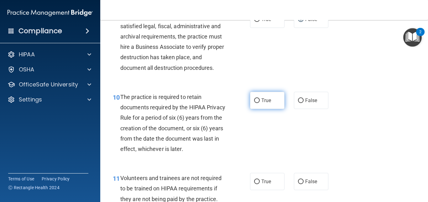
click at [254, 103] on input "True" at bounding box center [257, 100] width 6 height 5
radio input "true"
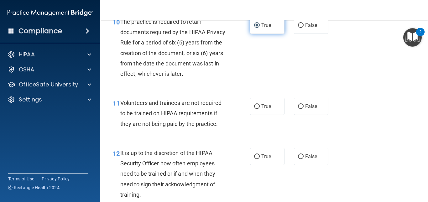
scroll to position [715, 0]
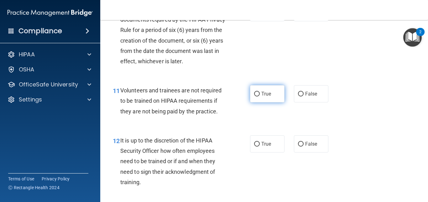
click at [254, 97] on input "True" at bounding box center [257, 94] width 6 height 5
radio input "true"
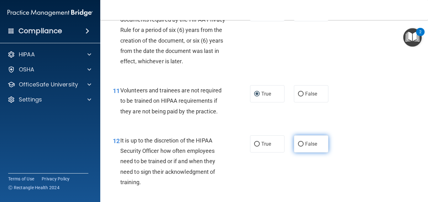
click at [298, 147] on input "False" at bounding box center [301, 144] width 6 height 5
radio input "true"
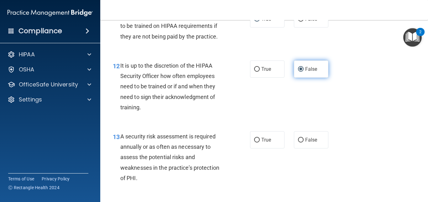
scroll to position [790, 0]
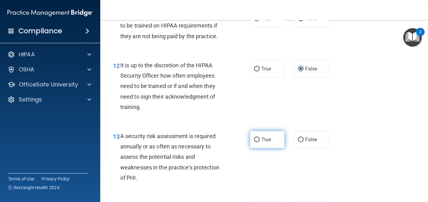
click at [254, 142] on input "True" at bounding box center [257, 140] width 6 height 5
radio input "true"
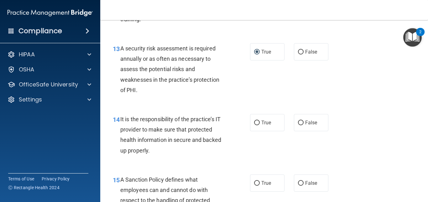
scroll to position [890, 0]
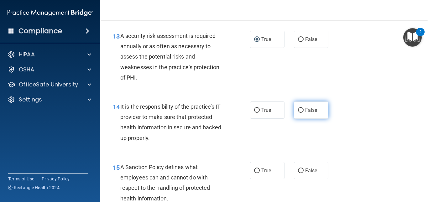
click at [298, 113] on input "False" at bounding box center [301, 110] width 6 height 5
radio input "true"
click at [298, 113] on input "False" at bounding box center [301, 110] width 6 height 5
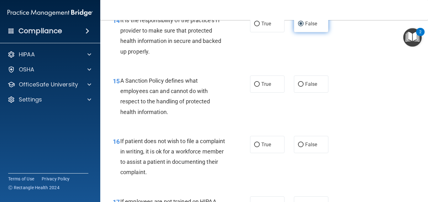
scroll to position [978, 0]
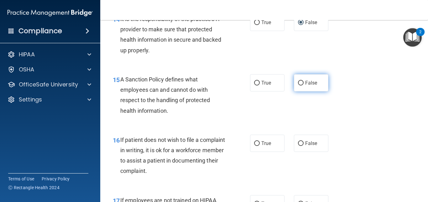
click at [300, 86] on input "False" at bounding box center [301, 83] width 6 height 5
radio input "true"
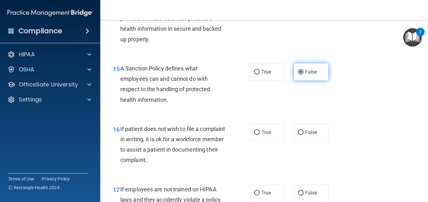
click at [300, 93] on div "15 A Sanction Policy defines what employees can and cannot do with respect to t…" at bounding box center [264, 85] width 312 height 60
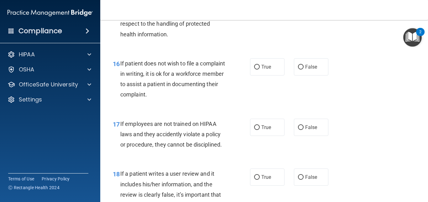
scroll to position [1066, 0]
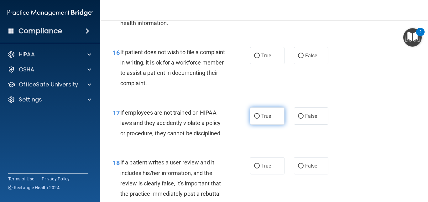
click at [255, 119] on input "True" at bounding box center [257, 116] width 6 height 5
radio input "true"
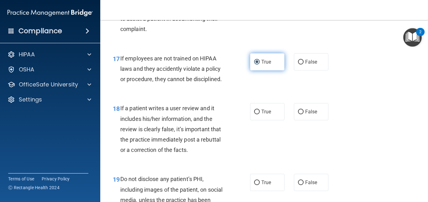
scroll to position [1128, 0]
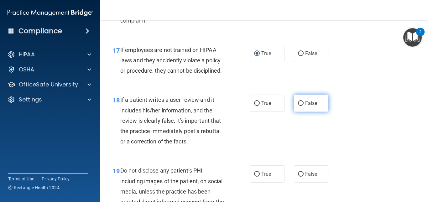
click at [298, 106] on input "False" at bounding box center [301, 103] width 6 height 5
radio input "true"
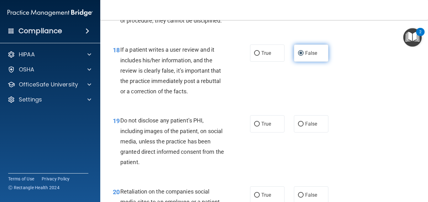
scroll to position [1191, 0]
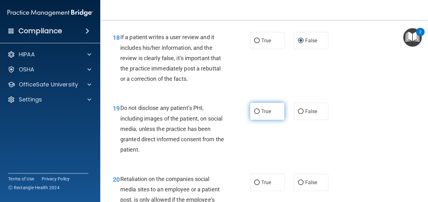
click at [254, 114] on input "True" at bounding box center [257, 111] width 6 height 5
radio input "true"
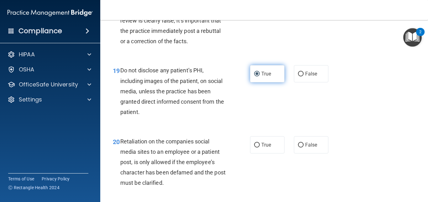
scroll to position [1241, 0]
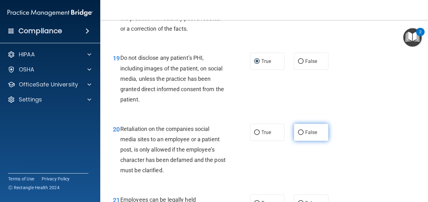
click at [299, 135] on input "False" at bounding box center [301, 132] width 6 height 5
radio input "true"
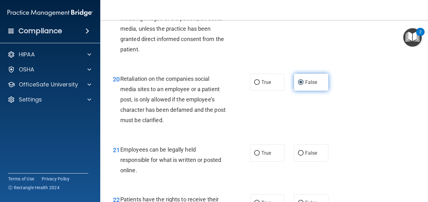
scroll to position [1304, 0]
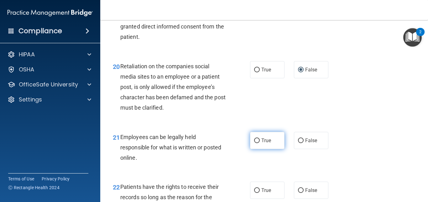
drag, startPoint x: 255, startPoint y: 150, endPoint x: 257, endPoint y: 148, distance: 3.3
click at [257, 148] on label "True" at bounding box center [267, 140] width 34 height 17
click at [257, 143] on input "True" at bounding box center [257, 141] width 6 height 5
radio input "true"
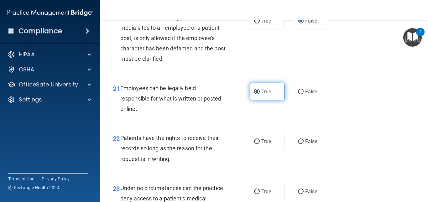
scroll to position [1354, 0]
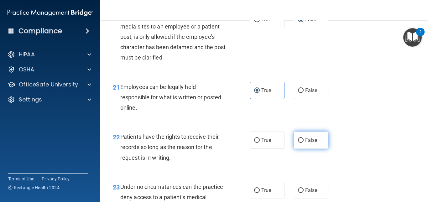
click at [299, 143] on input "False" at bounding box center [301, 140] width 6 height 5
radio input "true"
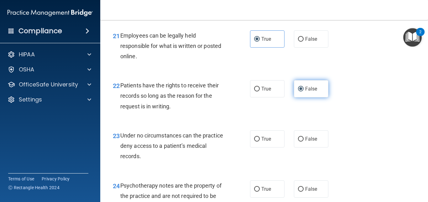
scroll to position [1417, 0]
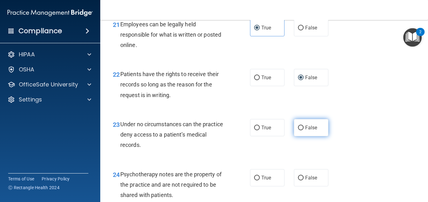
click at [301, 130] on input "False" at bounding box center [301, 128] width 6 height 5
radio input "true"
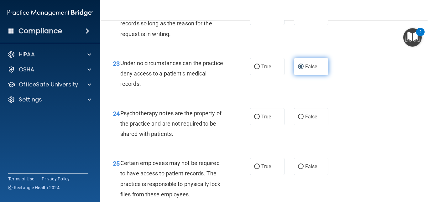
scroll to position [1479, 0]
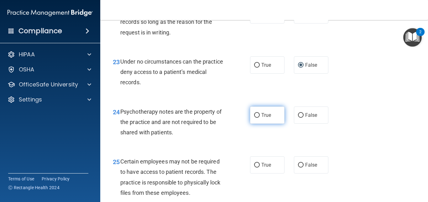
click at [256, 118] on input "True" at bounding box center [257, 115] width 6 height 5
radio input "true"
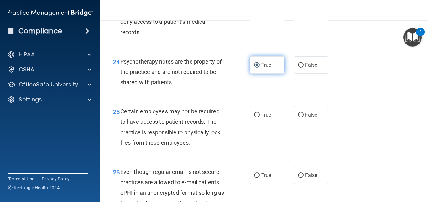
scroll to position [1542, 0]
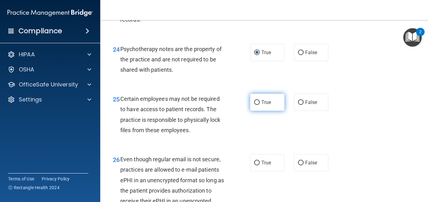
drag, startPoint x: 255, startPoint y: 113, endPoint x: 256, endPoint y: 109, distance: 3.5
click at [256, 109] on label "True" at bounding box center [267, 102] width 34 height 17
click at [256, 105] on input "True" at bounding box center [257, 102] width 6 height 5
radio input "true"
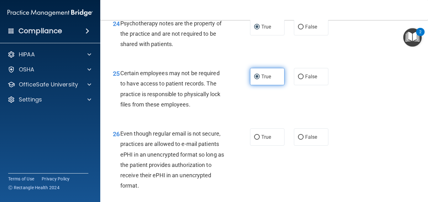
scroll to position [1580, 0]
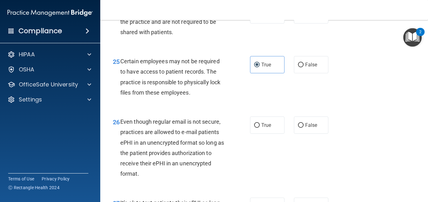
click at [275, 121] on div "26 Even though regular email is not secure, practices are allowed to e-mail pat…" at bounding box center [264, 149] width 312 height 81
click at [255, 128] on input "True" at bounding box center [257, 125] width 6 height 5
radio input "true"
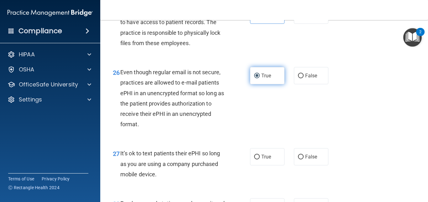
scroll to position [1630, 0]
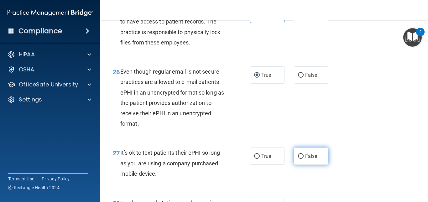
click at [298, 159] on input "False" at bounding box center [301, 156] width 6 height 5
radio input "true"
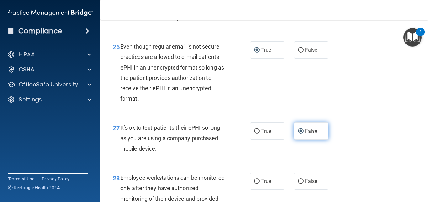
scroll to position [1667, 0]
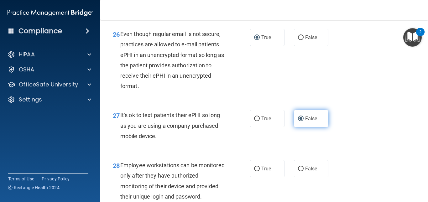
click at [297, 167] on div "28 Employee workstations can be monitored only after they have authorized monit…" at bounding box center [264, 182] width 312 height 60
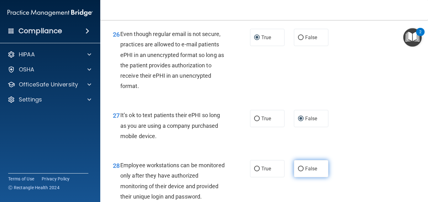
click at [299, 171] on input "False" at bounding box center [301, 169] width 6 height 5
radio input "true"
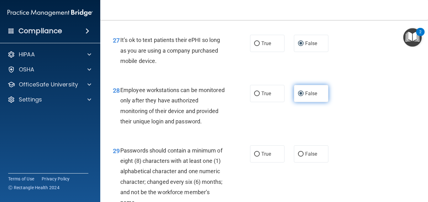
scroll to position [1755, 0]
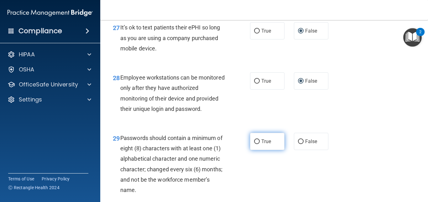
drag, startPoint x: 254, startPoint y: 162, endPoint x: 260, endPoint y: 157, distance: 7.8
click at [260, 150] on label "True" at bounding box center [267, 141] width 34 height 17
click at [260, 144] on input "True" at bounding box center [257, 141] width 6 height 5
radio input "true"
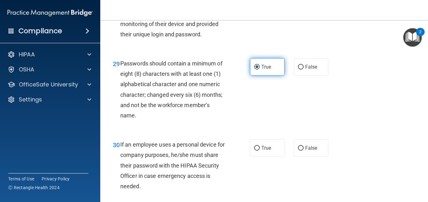
scroll to position [1830, 0]
click at [260, 157] on div "30 If an employee uses a personal device for company purposes, he/she must shar…" at bounding box center [264, 166] width 312 height 71
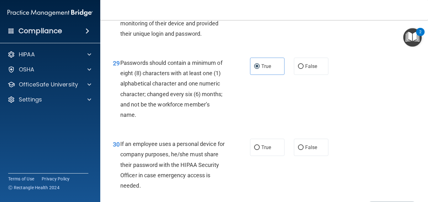
click at [260, 157] on div "30 If an employee uses a personal device for company purposes, he/she must shar…" at bounding box center [264, 166] width 312 height 71
click at [298, 150] on input "False" at bounding box center [301, 147] width 6 height 5
radio input "true"
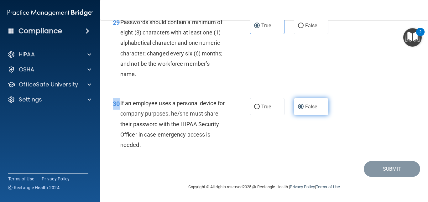
scroll to position [1892, 0]
click at [355, 68] on div "29 Passwords should contain a minimum of eight (8) characters with at least one…" at bounding box center [264, 49] width 312 height 81
click at [361, 127] on div "30 If an employee uses a personal device for company purposes, he/she must shar…" at bounding box center [264, 125] width 312 height 71
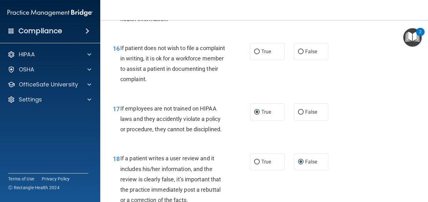
scroll to position [1073, 0]
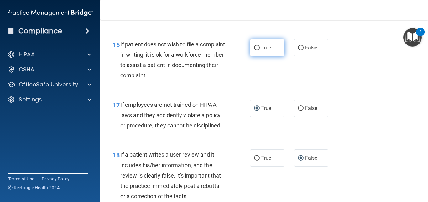
click at [255, 50] on input "True" at bounding box center [257, 48] width 6 height 5
radio input "true"
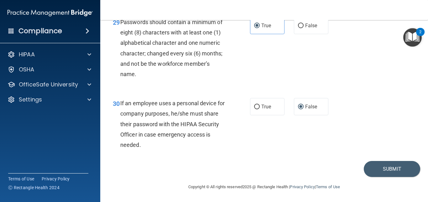
scroll to position [1892, 0]
click at [394, 170] on button "Submit" at bounding box center [392, 169] width 56 height 16
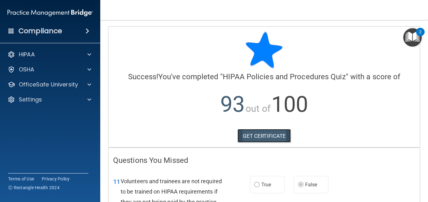
click at [268, 136] on link "GET CERTIFICATE" at bounding box center [265, 136] width 54 height 14
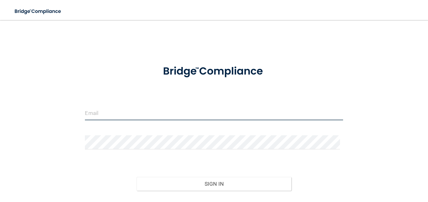
click at [106, 114] on input "email" at bounding box center [214, 113] width 258 height 14
type input "[EMAIL_ADDRESS][DOMAIN_NAME]"
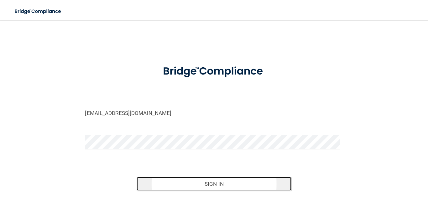
click at [190, 186] on button "Sign In" at bounding box center [214, 184] width 155 height 14
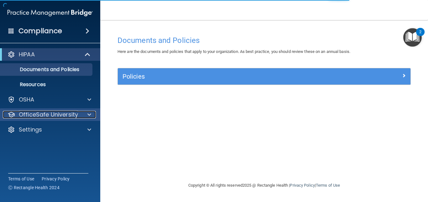
click at [85, 117] on div at bounding box center [89, 115] width 16 height 8
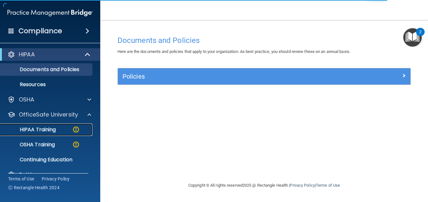
click at [57, 131] on div "HIPAA Training" at bounding box center [47, 130] width 86 height 6
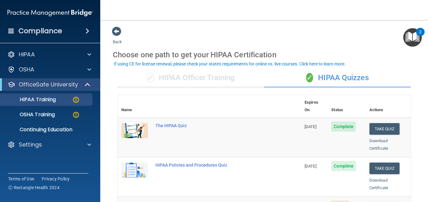
click at [403, 171] on td "Take Quiz Download Certificate" at bounding box center [388, 176] width 45 height 39
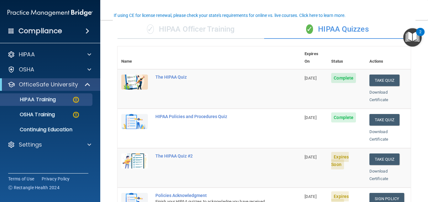
scroll to position [50, 0]
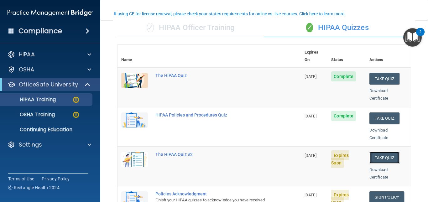
click at [377, 154] on button "Take Quiz" at bounding box center [385, 158] width 30 height 12
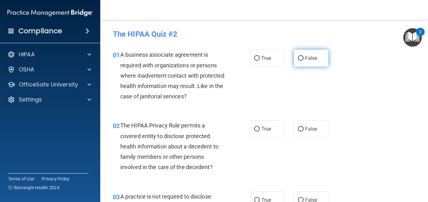
click at [305, 60] on span "False" at bounding box center [311, 58] width 12 height 6
click at [303, 60] on input "False" at bounding box center [301, 58] width 6 height 5
radio input "true"
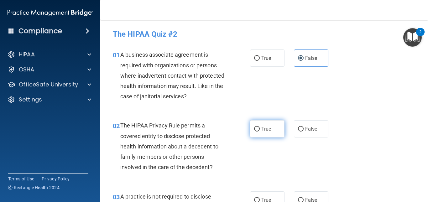
click at [261, 131] on span "True" at bounding box center [266, 129] width 10 height 6
click at [260, 131] on input "True" at bounding box center [257, 129] width 6 height 5
radio input "true"
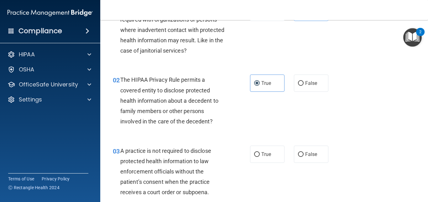
scroll to position [50, 0]
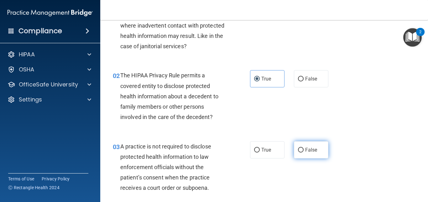
click at [298, 152] on input "False" at bounding box center [301, 150] width 6 height 5
radio input "true"
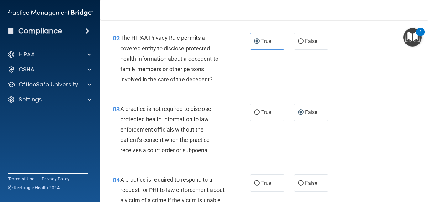
scroll to position [100, 0]
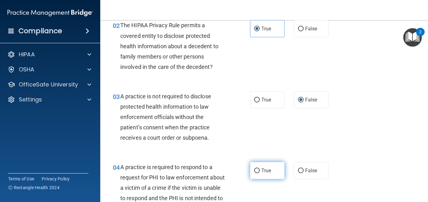
click at [256, 170] on input "True" at bounding box center [257, 171] width 6 height 5
radio input "true"
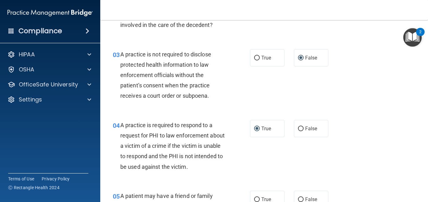
scroll to position [180, 0]
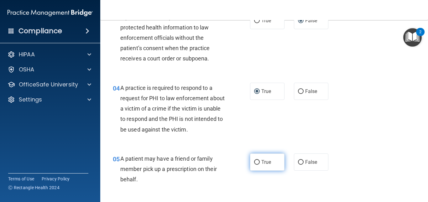
click at [254, 160] on input "True" at bounding box center [257, 162] width 6 height 5
radio input "true"
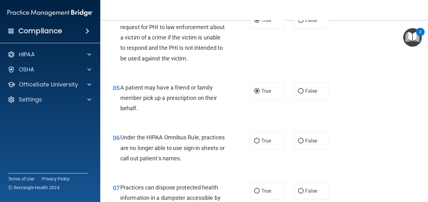
scroll to position [280, 0]
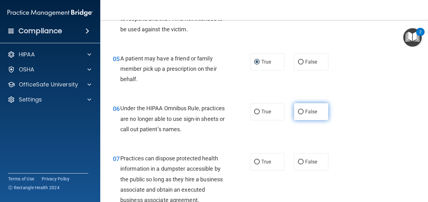
click at [298, 113] on input "False" at bounding box center [301, 112] width 6 height 5
radio input "true"
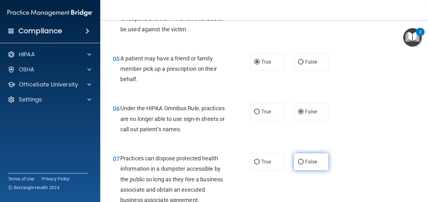
click at [298, 160] on input "False" at bounding box center [301, 162] width 6 height 5
radio input "true"
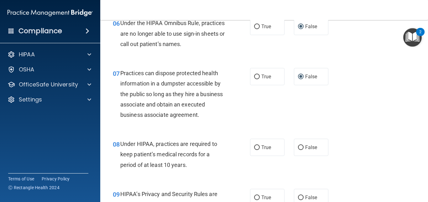
scroll to position [368, 0]
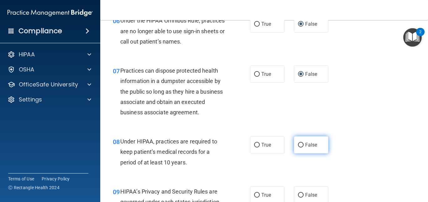
click at [299, 145] on input "False" at bounding box center [301, 145] width 6 height 5
radio input "true"
click at [298, 195] on input "False" at bounding box center [301, 195] width 6 height 5
radio input "true"
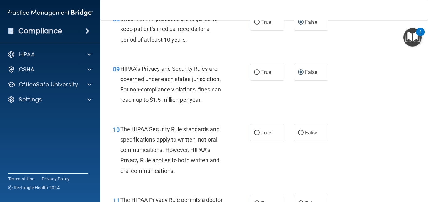
scroll to position [493, 0]
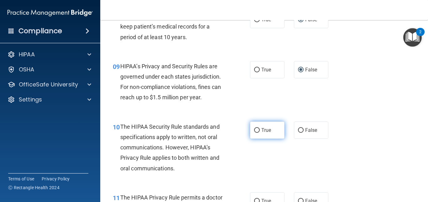
click at [257, 130] on input "True" at bounding box center [257, 130] width 6 height 5
radio input "true"
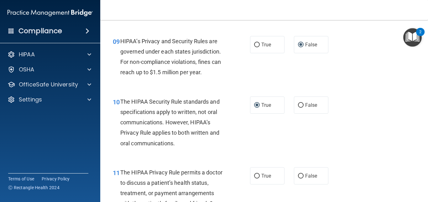
scroll to position [531, 0]
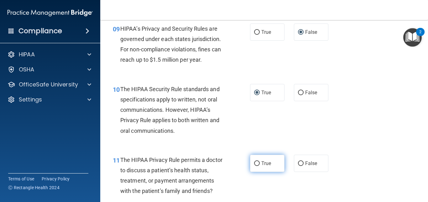
click at [255, 166] on input "True" at bounding box center [257, 163] width 6 height 5
radio input "true"
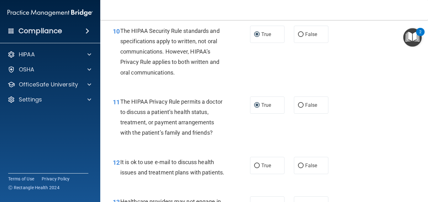
scroll to position [593, 0]
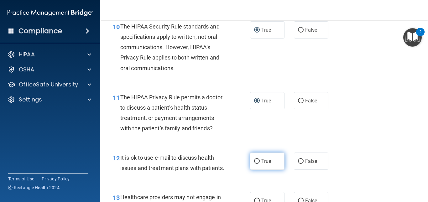
click at [254, 163] on input "True" at bounding box center [257, 161] width 6 height 5
radio input "true"
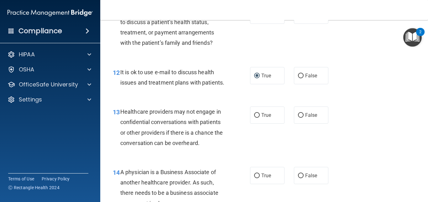
scroll to position [681, 0]
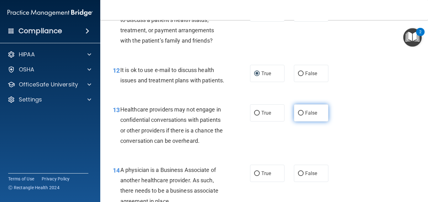
click at [298, 116] on input "False" at bounding box center [301, 113] width 6 height 5
radio input "true"
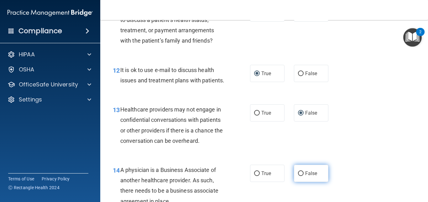
click at [298, 176] on input "False" at bounding box center [301, 173] width 6 height 5
radio input "true"
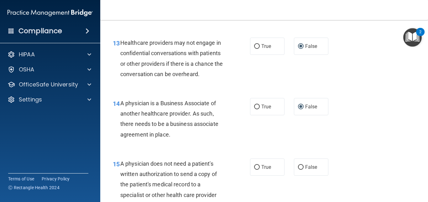
scroll to position [777, 0]
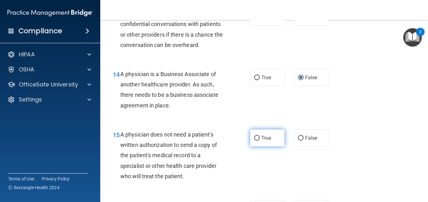
click at [256, 141] on input "True" at bounding box center [257, 138] width 6 height 5
radio input "true"
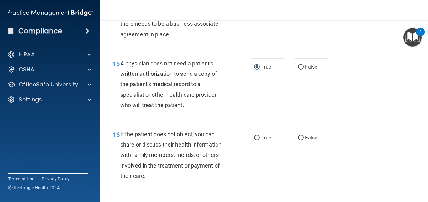
scroll to position [873, 0]
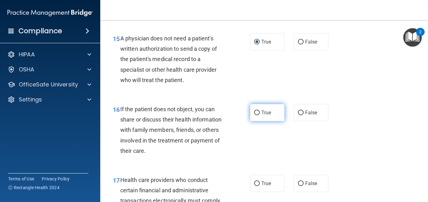
click at [254, 115] on input "True" at bounding box center [257, 113] width 6 height 5
radio input "true"
click at [391, 185] on div "17 Health care providers who conduct certain financial and administrative trans…" at bounding box center [264, 197] width 312 height 60
click at [412, 191] on div "17 Health care providers who conduct certain financial and administrative trans…" at bounding box center [264, 197] width 312 height 60
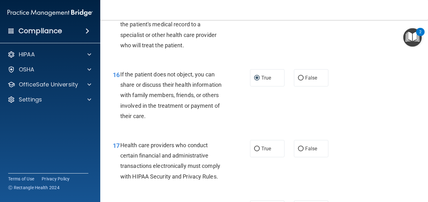
scroll to position [911, 0]
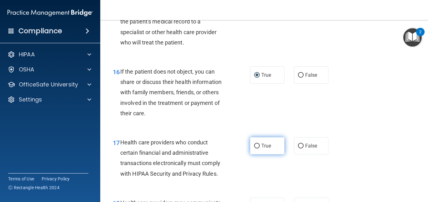
click at [255, 149] on input "True" at bounding box center [257, 146] width 6 height 5
radio input "true"
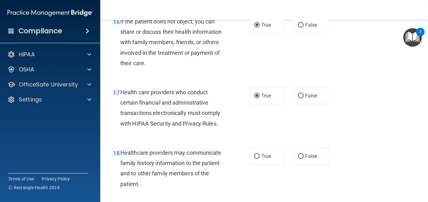
scroll to position [973, 0]
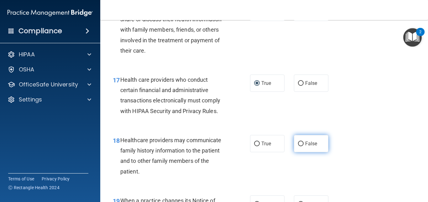
click at [298, 146] on input "False" at bounding box center [301, 144] width 6 height 5
radio input "true"
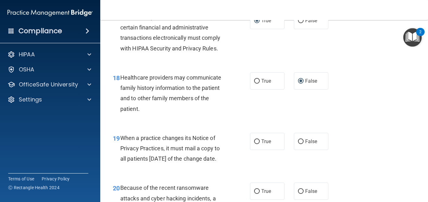
scroll to position [1049, 0]
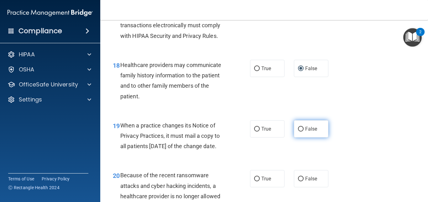
click at [301, 138] on label "False" at bounding box center [311, 128] width 34 height 17
click at [301, 132] on input "False" at bounding box center [301, 129] width 6 height 5
radio input "true"
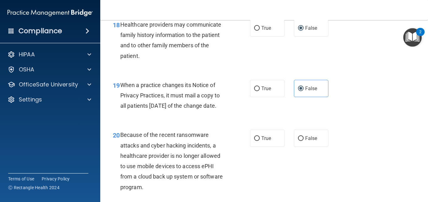
scroll to position [1094, 0]
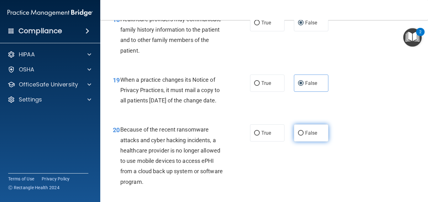
click at [299, 136] on input "False" at bounding box center [301, 133] width 6 height 5
radio input "true"
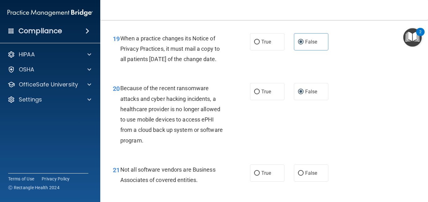
scroll to position [1145, 0]
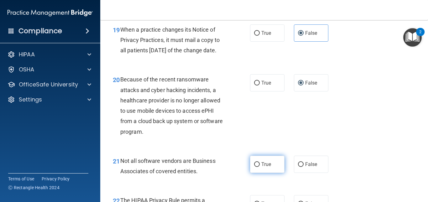
click at [255, 167] on input "True" at bounding box center [257, 164] width 6 height 5
radio input "true"
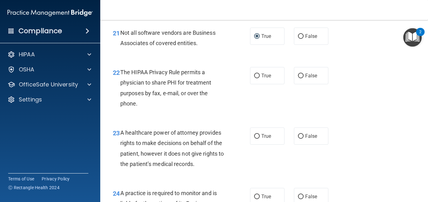
scroll to position [1283, 0]
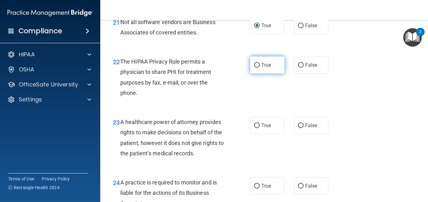
click at [254, 68] on input "True" at bounding box center [257, 65] width 6 height 5
radio input "true"
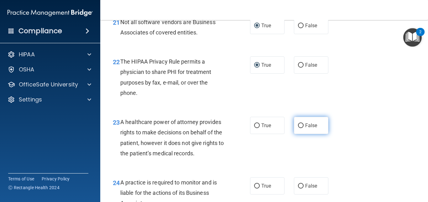
click at [299, 128] on input "False" at bounding box center [301, 125] width 6 height 5
radio input "true"
click at [423, 198] on main "- The HIPAA Quiz #2 This quiz doesn’t expire until 10/21/2025. Are you sure you…" at bounding box center [264, 111] width 328 height 182
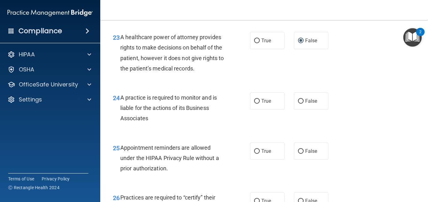
scroll to position [1371, 0]
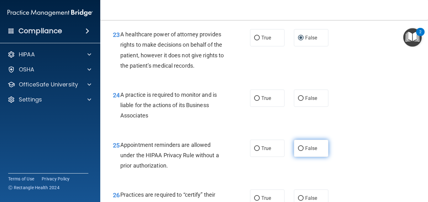
click at [318, 157] on label "False" at bounding box center [311, 148] width 34 height 17
click at [304, 151] on input "False" at bounding box center [301, 148] width 6 height 5
radio input "true"
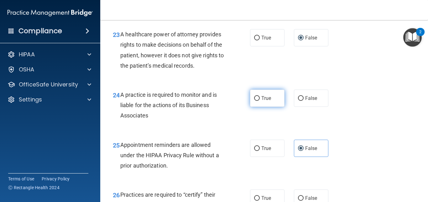
click at [255, 101] on input "True" at bounding box center [257, 98] width 6 height 5
radio input "true"
click at [307, 132] on div "24 A practice is required to monitor and is liable for the actions of its Busin…" at bounding box center [264, 107] width 312 height 50
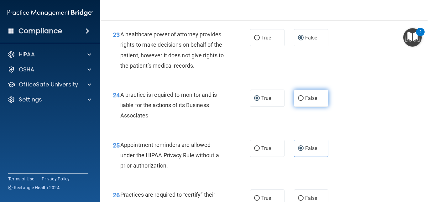
click at [298, 101] on input "False" at bounding box center [301, 98] width 6 height 5
radio input "true"
radio input "false"
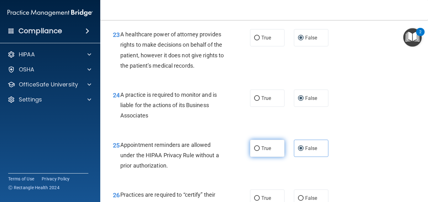
click at [254, 151] on input "True" at bounding box center [257, 148] width 6 height 5
radio input "true"
radio input "false"
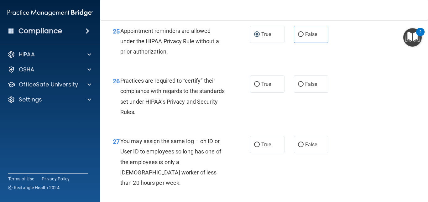
scroll to position [1489, 0]
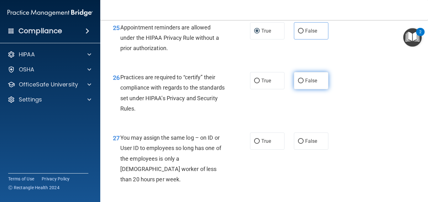
click at [298, 83] on input "False" at bounding box center [301, 81] width 6 height 5
radio input "true"
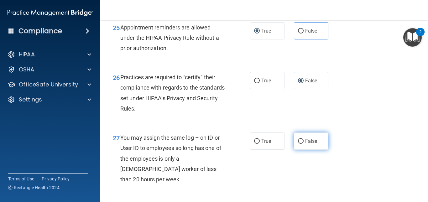
click at [298, 144] on input "False" at bounding box center [301, 141] width 6 height 5
radio input "true"
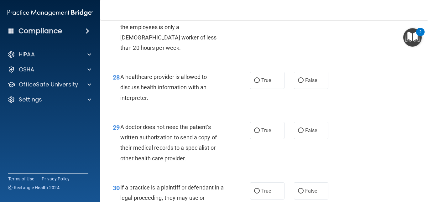
scroll to position [1627, 0]
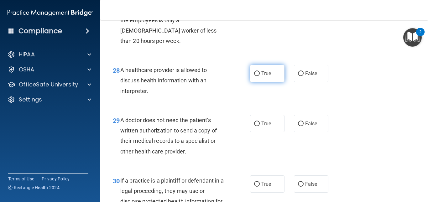
click at [254, 76] on input "True" at bounding box center [257, 73] width 6 height 5
radio input "true"
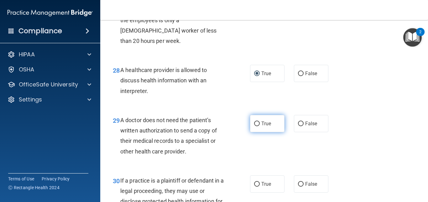
click at [254, 126] on input "True" at bounding box center [257, 124] width 6 height 5
radio input "true"
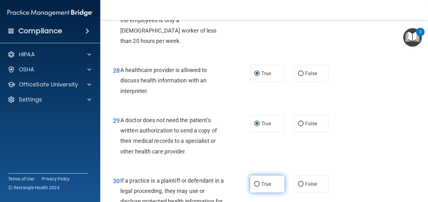
click at [254, 187] on input "True" at bounding box center [257, 184] width 6 height 5
radio input "true"
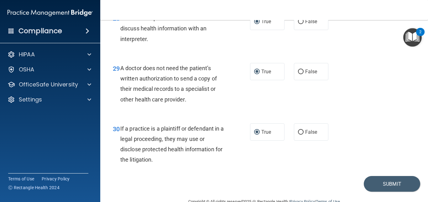
scroll to position [1683, 0]
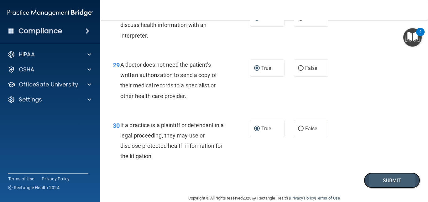
click at [378, 189] on button "Submit" at bounding box center [392, 181] width 56 height 16
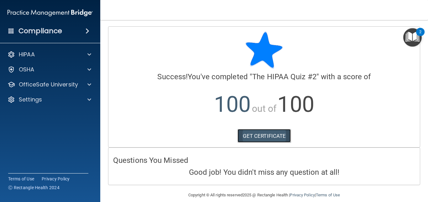
click at [259, 138] on link "GET CERTIFICATE" at bounding box center [265, 136] width 54 height 14
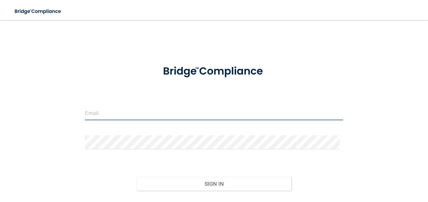
click at [114, 116] on input "email" at bounding box center [214, 113] width 258 height 14
type input "[EMAIL_ADDRESS][DOMAIN_NAME]"
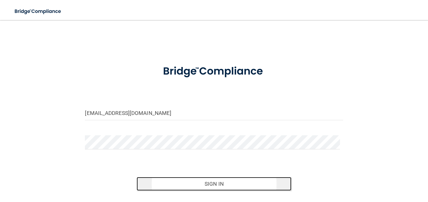
click at [177, 186] on button "Sign In" at bounding box center [214, 184] width 155 height 14
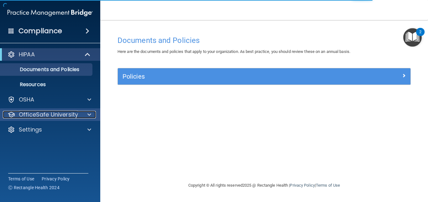
click at [67, 117] on p "OfficeSafe University" at bounding box center [48, 115] width 59 height 8
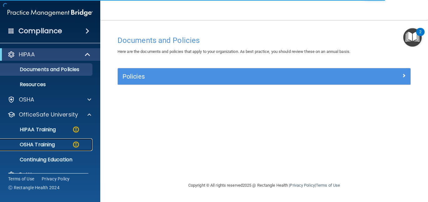
click at [55, 145] on p "OSHA Training" at bounding box center [29, 145] width 51 height 6
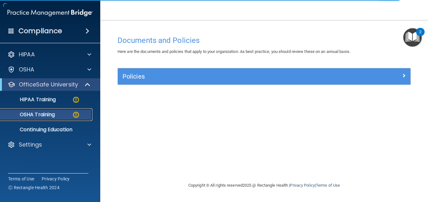
click at [71, 116] on div "OSHA Training" at bounding box center [47, 115] width 86 height 6
click at [71, 114] on div "OSHA Training" at bounding box center [47, 115] width 86 height 6
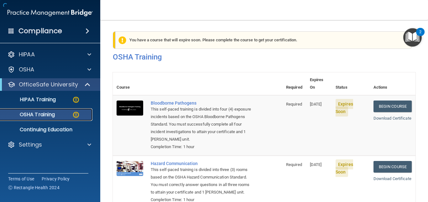
click at [53, 116] on p "OSHA Training" at bounding box center [29, 115] width 51 height 6
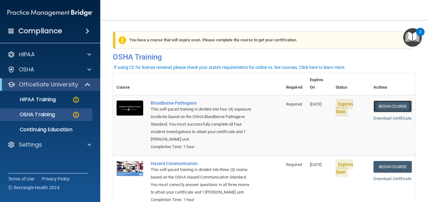
click at [375, 101] on link "Begin Course" at bounding box center [393, 107] width 38 height 12
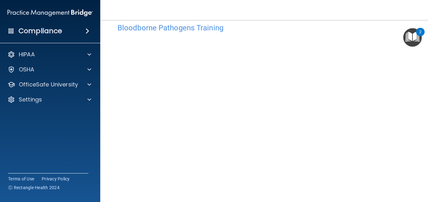
scroll to position [19, 0]
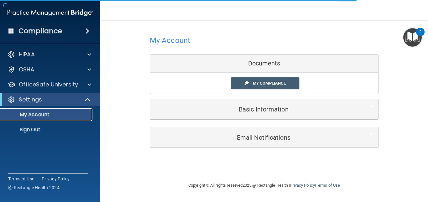
click at [60, 115] on p "My Account" at bounding box center [47, 115] width 86 height 6
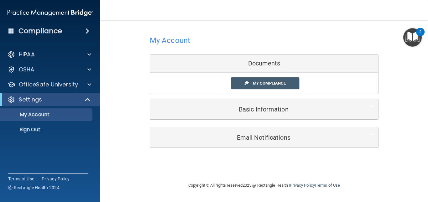
click at [121, 103] on div "My Account Documents My Compliance My Compliance My BAA Basic Information Full …" at bounding box center [264, 90] width 303 height 129
click at [259, 86] on span "My Compliance" at bounding box center [269, 83] width 33 height 5
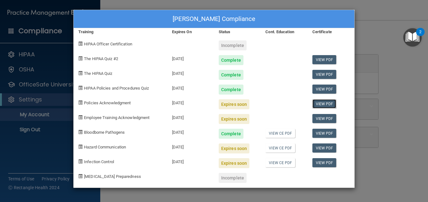
click at [322, 105] on link "View PDF" at bounding box center [324, 103] width 24 height 9
click at [285, 134] on link "View CE PDF" at bounding box center [280, 133] width 30 height 9
click at [223, 121] on div "Expires soon" at bounding box center [234, 119] width 31 height 10
click at [240, 108] on div "Expires soon" at bounding box center [234, 104] width 31 height 10
click at [235, 150] on div "Expires soon" at bounding box center [234, 149] width 31 height 10
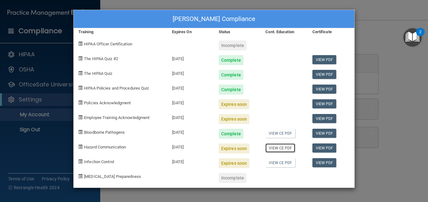
click at [275, 150] on link "View CE PDF" at bounding box center [280, 148] width 30 height 9
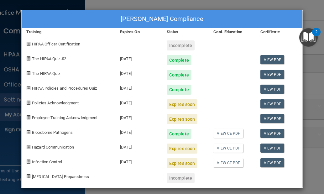
click at [69, 104] on span "Policies Acknowledgment" at bounding box center [55, 103] width 47 height 5
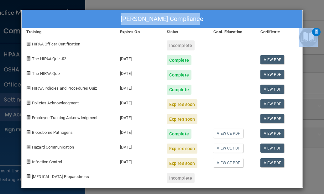
drag, startPoint x: 175, startPoint y: 14, endPoint x: 160, endPoint y: -6, distance: 25.3
click at [160, 0] on html "Compliance HIPAA Documents and Policies Report an Incident Business Associates …" at bounding box center [162, 97] width 324 height 194
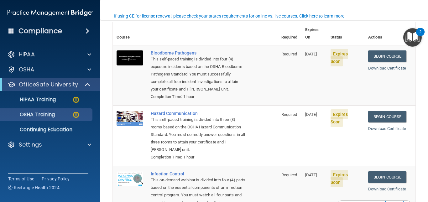
scroll to position [52, 0]
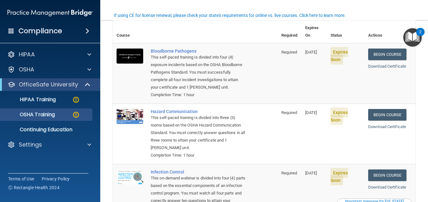
click at [256, 50] on td "Bloodborne Pathogens This self-paced training is divided into four (4) exposure…" at bounding box center [212, 73] width 131 height 60
click at [68, 114] on div "OSHA Training" at bounding box center [47, 115] width 86 height 6
click at [60, 132] on p "Continuing Education" at bounding box center [47, 130] width 86 height 6
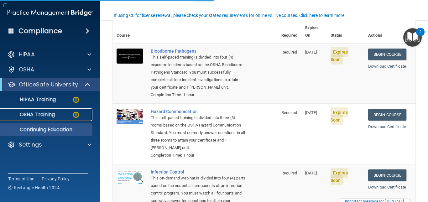
click at [59, 114] on div "OSHA Training" at bounding box center [47, 115] width 86 height 6
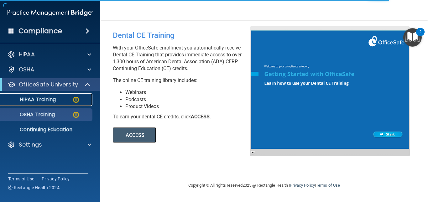
click at [55, 103] on link "HIPAA Training" at bounding box center [43, 99] width 99 height 13
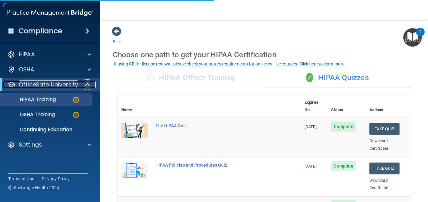
click at [83, 87] on div at bounding box center [87, 85] width 15 height 8
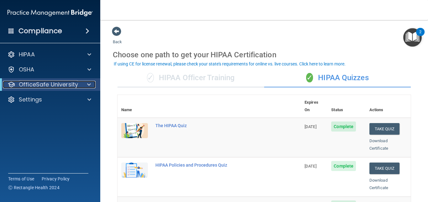
scroll to position [159, 0]
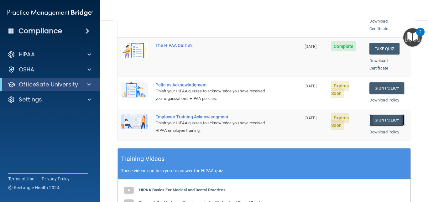
click at [375, 115] on link "Sign Policy" at bounding box center [387, 120] width 35 height 12
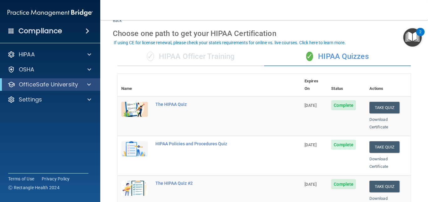
scroll to position [7, 0]
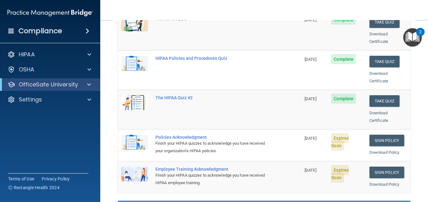
scroll to position [119, 0]
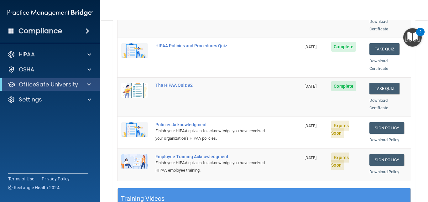
click at [301, 99] on td "10/14/2026" at bounding box center [314, 96] width 27 height 39
click at [254, 127] on div "Finish your HIPAA quizzes to acknowledge you have received your organization’s …" at bounding box center [212, 134] width 114 height 15
click at [383, 155] on link "Sign Policy" at bounding box center [387, 160] width 35 height 12
click at [372, 175] on div "Name Expires On Status Actions The HIPAA Quiz 10/14/2026 Complete Take Quiz Dow…" at bounding box center [264, 82] width 293 height 212
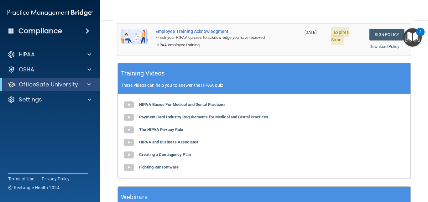
click at [372, 175] on div "✓ HIPAA Officer Training ✓ HIPAA Quizzes Name Expires On Status Actions The HIP…" at bounding box center [264, 25] width 303 height 413
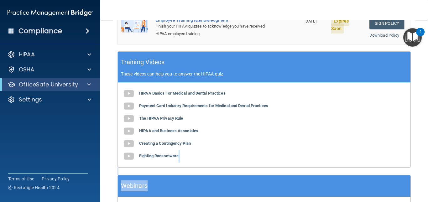
click at [372, 175] on div "✓ HIPAA Officer Training ✓ HIPAA Quizzes Name Expires On Status Actions The HIP…" at bounding box center [264, 14] width 303 height 413
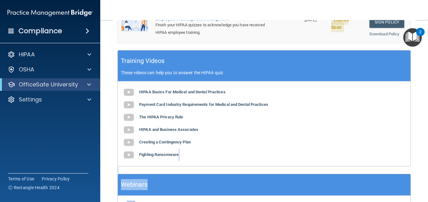
click at [372, 175] on div "Webinars" at bounding box center [264, 185] width 293 height 22
click at [86, 87] on div at bounding box center [87, 85] width 15 height 8
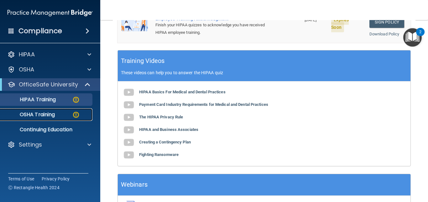
click at [64, 119] on link "OSHA Training" at bounding box center [43, 114] width 99 height 13
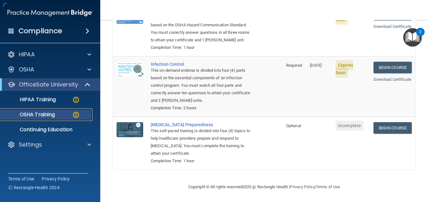
scroll to position [161, 0]
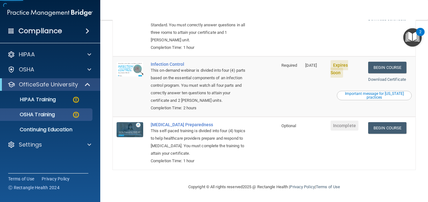
click at [211, 130] on div "This self-paced training is divided into four (4) topics to help healthcare pro…" at bounding box center [199, 142] width 96 height 30
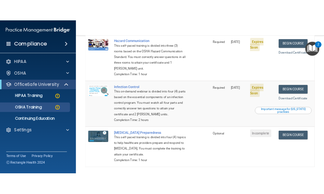
scroll to position [124, 0]
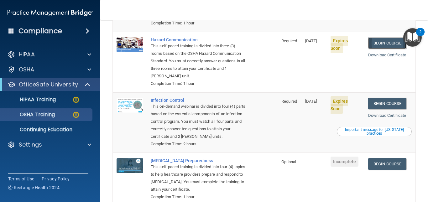
click at [384, 45] on link "Begin Course" at bounding box center [387, 43] width 38 height 12
click at [375, 45] on link "Begin Course" at bounding box center [387, 43] width 38 height 12
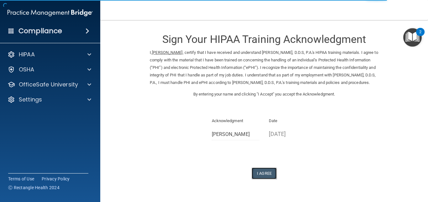
click at [267, 178] on button "I Agree" at bounding box center [264, 174] width 25 height 12
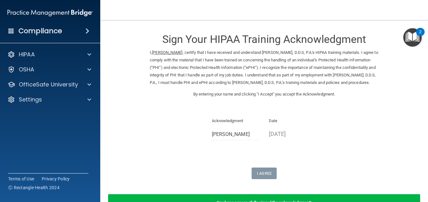
drag, startPoint x: 372, startPoint y: 20, endPoint x: 375, endPoint y: 28, distance: 7.7
click at [373, 21] on main "Sign Your HIPAA Training Acknowledgment I, [PERSON_NAME] , certify that I have …" at bounding box center [264, 111] width 328 height 182
click at [377, 75] on div "I, [PERSON_NAME] , certify that I have received and understand [PERSON_NAME], D…" at bounding box center [264, 70] width 238 height 42
click at [377, 74] on div "I, [PERSON_NAME] , certify that I have received and understand [PERSON_NAME], D…" at bounding box center [264, 70] width 238 height 42
click at [298, 178] on div "I Agree" at bounding box center [264, 174] width 229 height 12
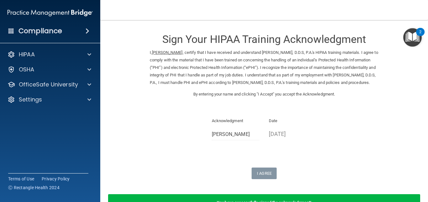
click at [274, 125] on p "Date" at bounding box center [293, 121] width 48 height 8
click at [230, 125] on p "Acknowledgment" at bounding box center [236, 121] width 48 height 8
click at [234, 125] on p "Acknowledgment" at bounding box center [236, 121] width 48 height 8
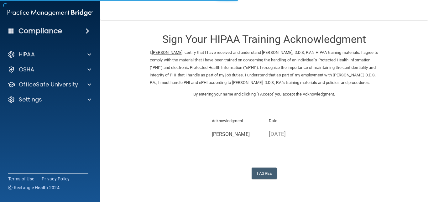
click at [19, 164] on div "Compliance HIPAA Documents and Policies Report an Incident Business Associates …" at bounding box center [50, 101] width 100 height 202
click at [220, 162] on div "Sign Your HIPAA Training Acknowledgment I, [PERSON_NAME] , certify that I have …" at bounding box center [264, 102] width 229 height 153
click at [265, 179] on button "I Agree" at bounding box center [264, 174] width 25 height 12
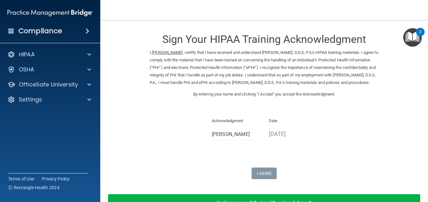
click at [210, 87] on p "I, [PERSON_NAME] , certify that I have received and understand [PERSON_NAME], D…" at bounding box center [264, 68] width 229 height 38
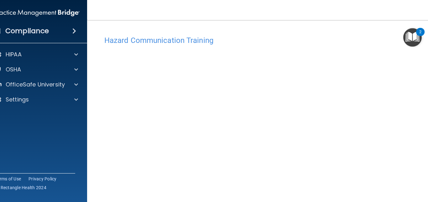
scroll to position [34, 0]
click at [67, 35] on div "Compliance" at bounding box center [37, 31] width 100 height 14
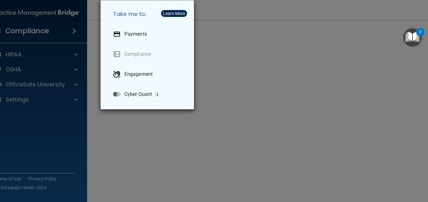
click at [60, 36] on div "Take me to: Payments Compliance Engagement Cyber Quant" at bounding box center [214, 101] width 428 height 202
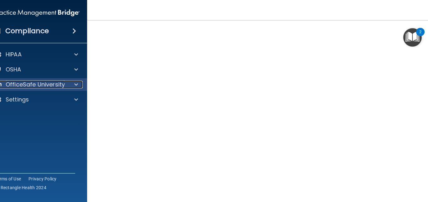
click at [74, 87] on span at bounding box center [76, 85] width 4 height 8
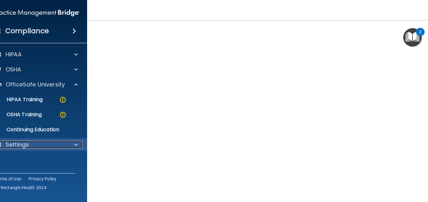
click at [75, 144] on span at bounding box center [76, 145] width 4 height 8
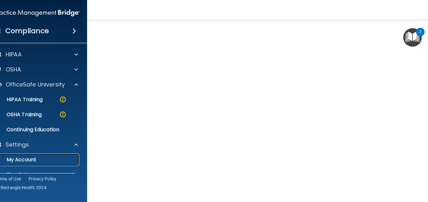
click at [46, 163] on link "My Account" at bounding box center [30, 160] width 99 height 13
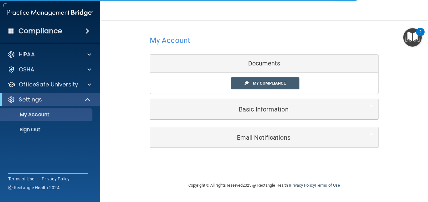
click at [257, 96] on div "My Account Documents My Compliance My Compliance My BAA Basic Information Full …" at bounding box center [264, 76] width 229 height 101
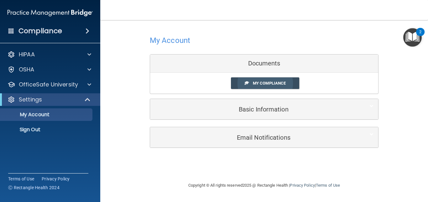
click at [274, 87] on link "My Compliance" at bounding box center [265, 83] width 69 height 12
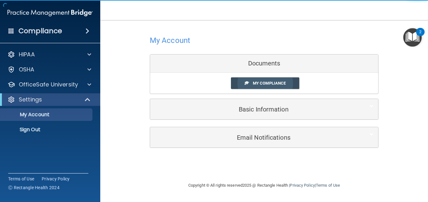
click at [261, 85] on div "Christine Tajchman's Compliance Training Expires On Status Cont. Education Cert…" at bounding box center [213, 54] width 281 height 178
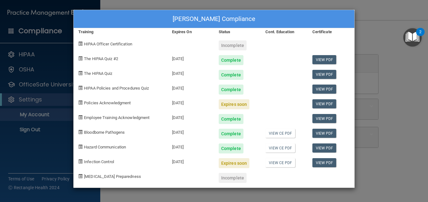
click at [303, 102] on div at bounding box center [284, 102] width 47 height 15
click at [323, 103] on link "View PDF" at bounding box center [324, 103] width 24 height 9
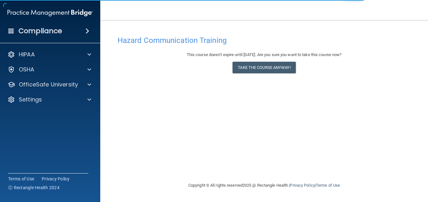
click at [99, 78] on div "HIPAA Documents and Policies Report an Incident Business Associates Emergency P…" at bounding box center [50, 78] width 101 height 65
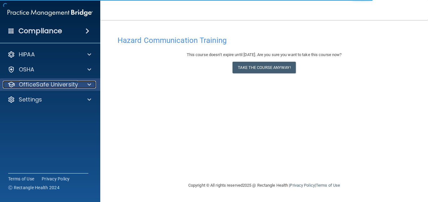
click at [88, 86] on span at bounding box center [89, 85] width 4 height 8
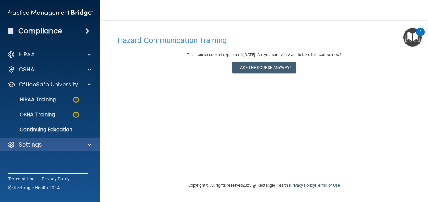
click at [68, 149] on div "Settings" at bounding box center [50, 145] width 101 height 13
click at [86, 145] on div at bounding box center [89, 145] width 16 height 8
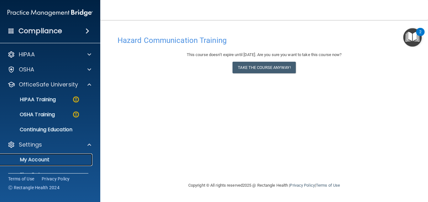
click at [62, 161] on p "My Account" at bounding box center [47, 160] width 86 height 6
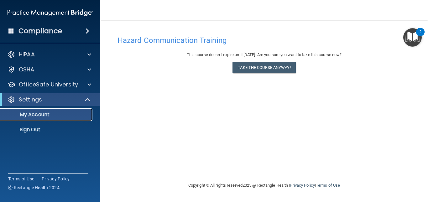
click at [62, 141] on div "HIPAA Documents and Policies Report an Incident Business Associates Emergency P…" at bounding box center [50, 93] width 101 height 95
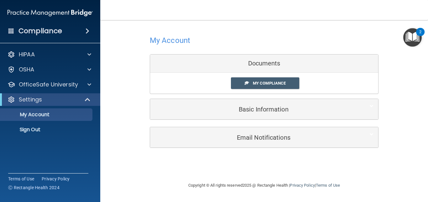
click at [253, 68] on div "Documents" at bounding box center [264, 64] width 228 height 18
click at [255, 83] on span "My Compliance" at bounding box center [269, 83] width 33 height 5
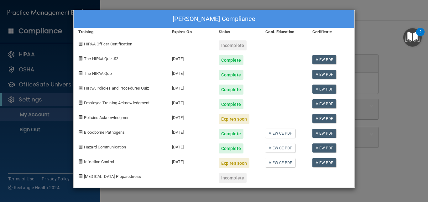
click at [227, 120] on div "Expires soon" at bounding box center [234, 119] width 31 height 10
click at [189, 117] on div "[DATE]" at bounding box center [190, 116] width 47 height 15
click at [124, 118] on span "Policies Acknowledgment" at bounding box center [107, 117] width 47 height 5
click at [326, 120] on link "View PDF" at bounding box center [324, 118] width 24 height 9
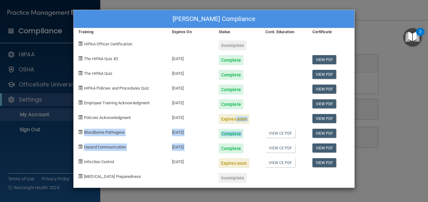
drag, startPoint x: 215, startPoint y: 149, endPoint x: 234, endPoint y: 109, distance: 43.9
click at [234, 109] on div "Christine Tajchman's Compliance Training Expires On Status Cont. Education Cert…" at bounding box center [213, 99] width 281 height 178
click at [157, 139] on div "Hazard Communication" at bounding box center [121, 146] width 94 height 15
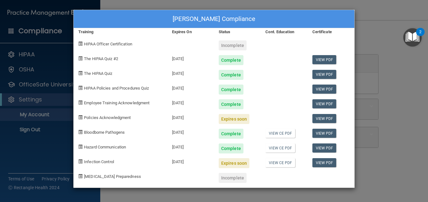
click at [54, 87] on div "Christine Tajchman's Compliance Training Expires On Status Cont. Education Cert…" at bounding box center [214, 101] width 428 height 202
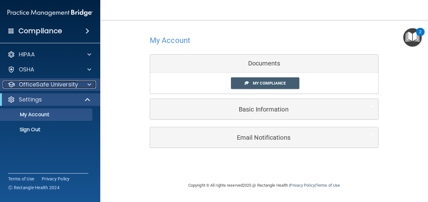
click at [92, 86] on div at bounding box center [89, 85] width 16 height 8
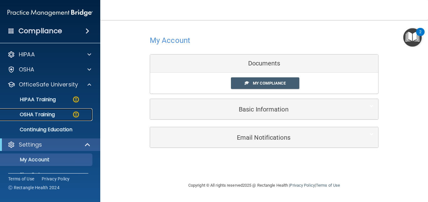
click at [74, 115] on img at bounding box center [76, 115] width 8 height 8
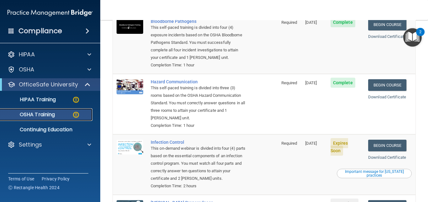
scroll to position [88, 0]
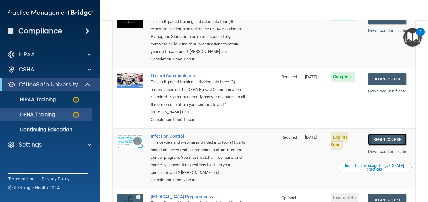
click at [372, 140] on link "Begin Course" at bounding box center [387, 140] width 38 height 12
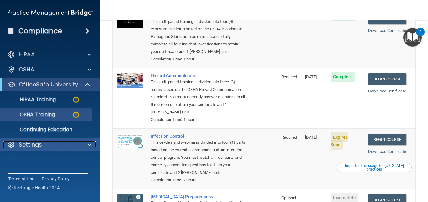
click at [87, 147] on span at bounding box center [89, 145] width 4 height 8
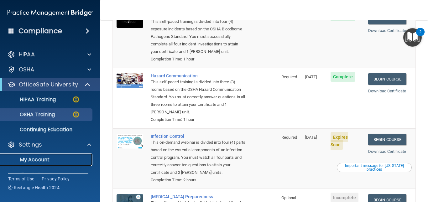
click at [50, 163] on link "My Account" at bounding box center [43, 160] width 99 height 13
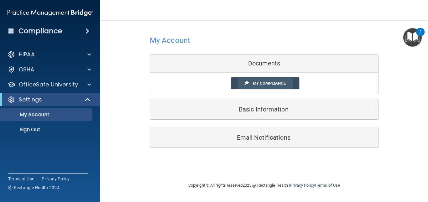
click at [246, 87] on link "My Compliance" at bounding box center [265, 83] width 69 height 12
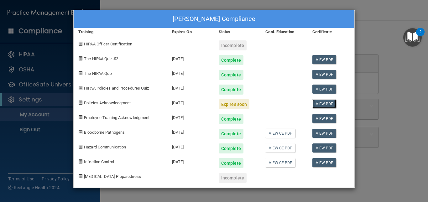
click at [326, 103] on link "View PDF" at bounding box center [324, 103] width 24 height 9
click at [275, 137] on link "View CE PDF" at bounding box center [280, 133] width 30 height 9
click at [270, 149] on link "View CE PDF" at bounding box center [280, 148] width 30 height 9
click at [279, 165] on link "View CE PDF" at bounding box center [280, 162] width 30 height 9
click at [122, 104] on span "Policies Acknowledgment" at bounding box center [107, 103] width 47 height 5
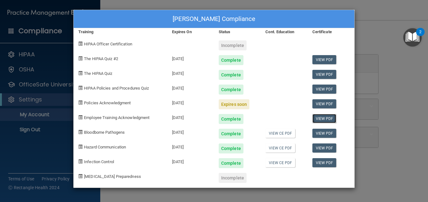
click at [319, 120] on link "View PDF" at bounding box center [324, 118] width 24 height 9
click at [322, 102] on link "View PDF" at bounding box center [324, 103] width 24 height 9
click at [204, 108] on div "[DATE]" at bounding box center [190, 102] width 47 height 15
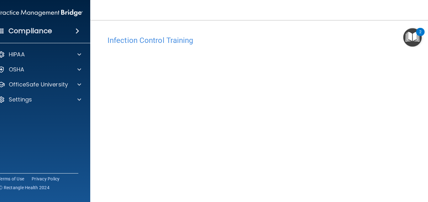
click at [428, 193] on main "Infection Control Training This course doesn’t expire until [DATE]. Are you sur…" at bounding box center [264, 111] width 348 height 182
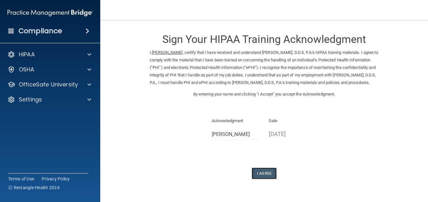
click at [263, 179] on button "I Agree" at bounding box center [264, 174] width 25 height 12
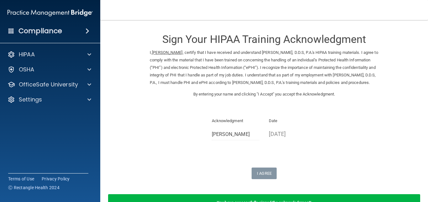
drag, startPoint x: 263, startPoint y: 182, endPoint x: 263, endPoint y: 169, distance: 12.9
click at [263, 169] on div "Sign Your HIPAA Training Acknowledgment I, Christine Tajchman , certify that I …" at bounding box center [264, 102] width 229 height 153
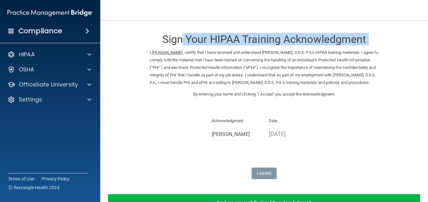
drag, startPoint x: 128, startPoint y: 47, endPoint x: 180, endPoint y: 44, distance: 51.8
click at [180, 44] on form "Sign Your HIPAA Training Acknowledgment I, Christine Tajchman , certify that I …" at bounding box center [264, 122] width 303 height 192
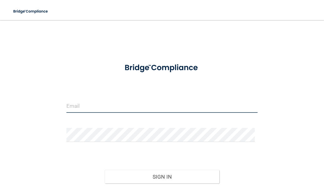
click at [95, 112] on input "email" at bounding box center [161, 106] width 191 height 14
type input "[EMAIL_ADDRESS][DOMAIN_NAME]"
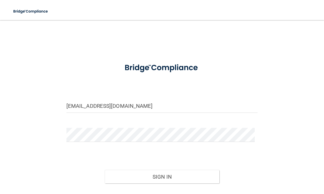
click at [91, 164] on div "Sign In" at bounding box center [162, 170] width 201 height 26
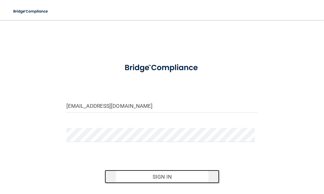
click at [136, 177] on button "Sign In" at bounding box center [162, 177] width 115 height 14
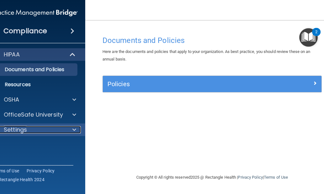
click at [70, 130] on div at bounding box center [74, 130] width 16 height 8
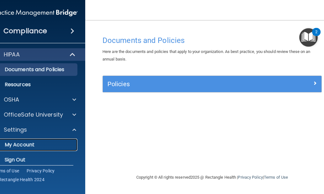
click at [51, 150] on link "My Account" at bounding box center [28, 145] width 99 height 13
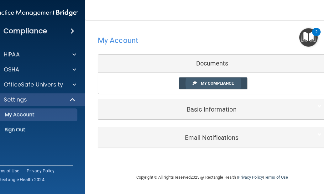
click at [197, 87] on link "My Compliance" at bounding box center [213, 83] width 69 height 12
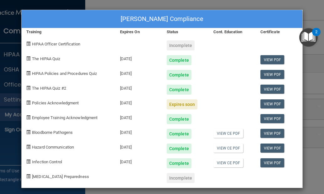
click at [179, 108] on div "Expires soon" at bounding box center [182, 104] width 31 height 10
click at [177, 106] on div "Expires soon" at bounding box center [182, 104] width 31 height 10
click at [26, 104] on span at bounding box center [28, 103] width 4 height 4
click at [265, 163] on link "View PDF" at bounding box center [272, 162] width 24 height 9
click at [266, 147] on link "View PDF" at bounding box center [272, 148] width 24 height 9
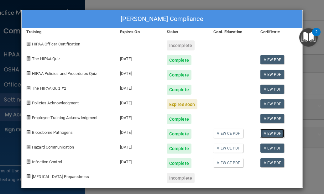
click at [264, 134] on link "View PDF" at bounding box center [272, 133] width 24 height 9
click at [266, 104] on link "View PDF" at bounding box center [272, 103] width 24 height 9
